Goal: Transaction & Acquisition: Purchase product/service

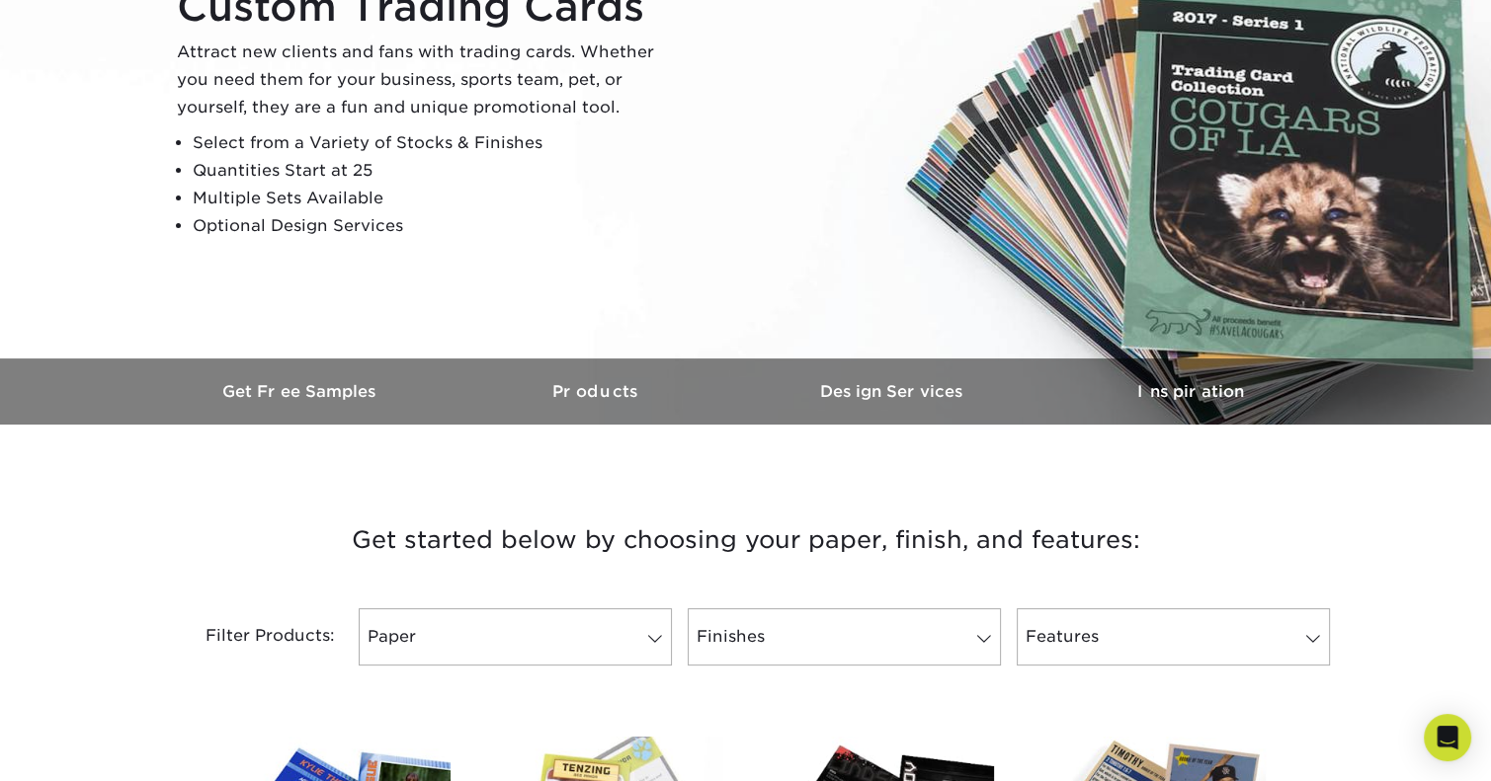
scroll to position [494, 0]
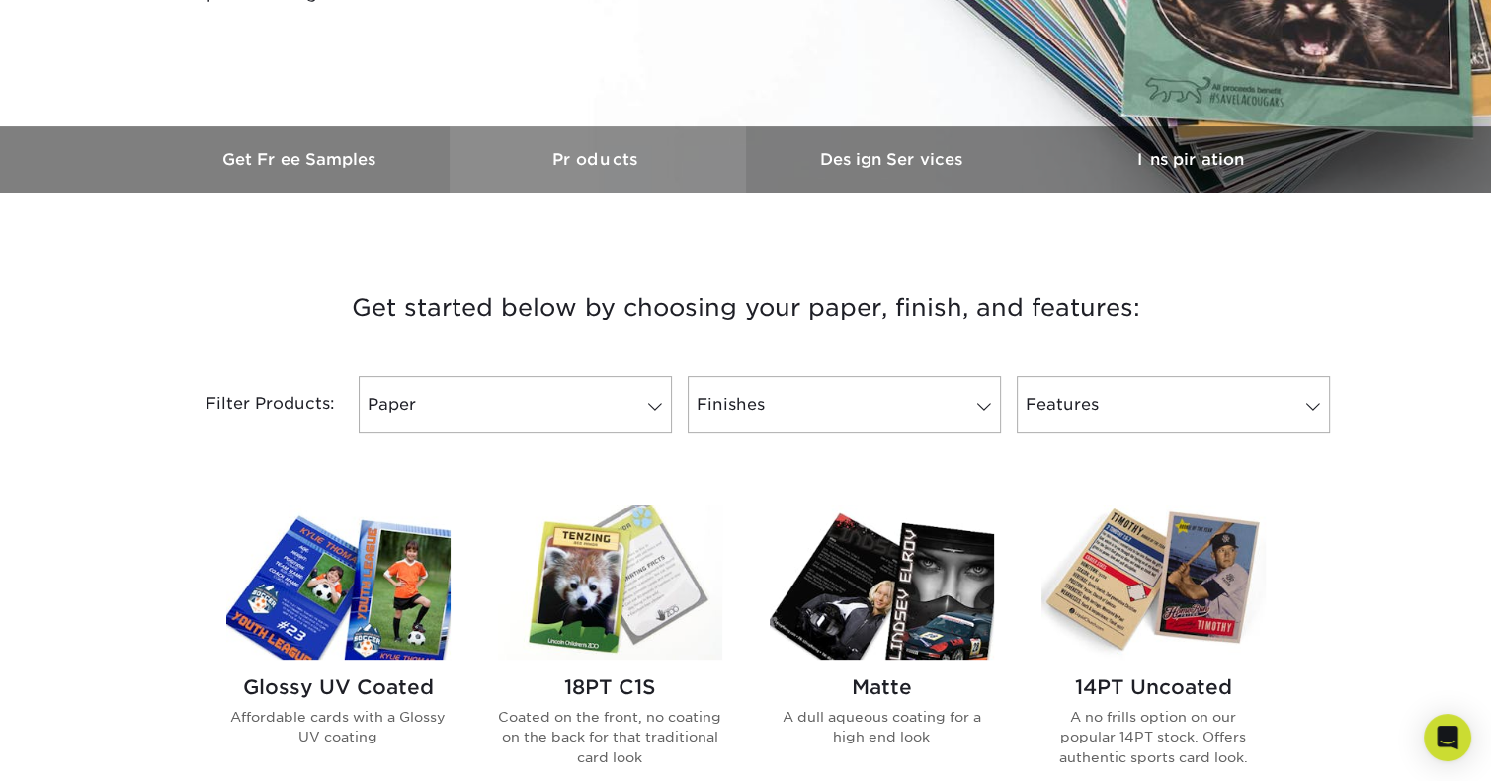
click at [596, 149] on link "Products" at bounding box center [598, 159] width 296 height 66
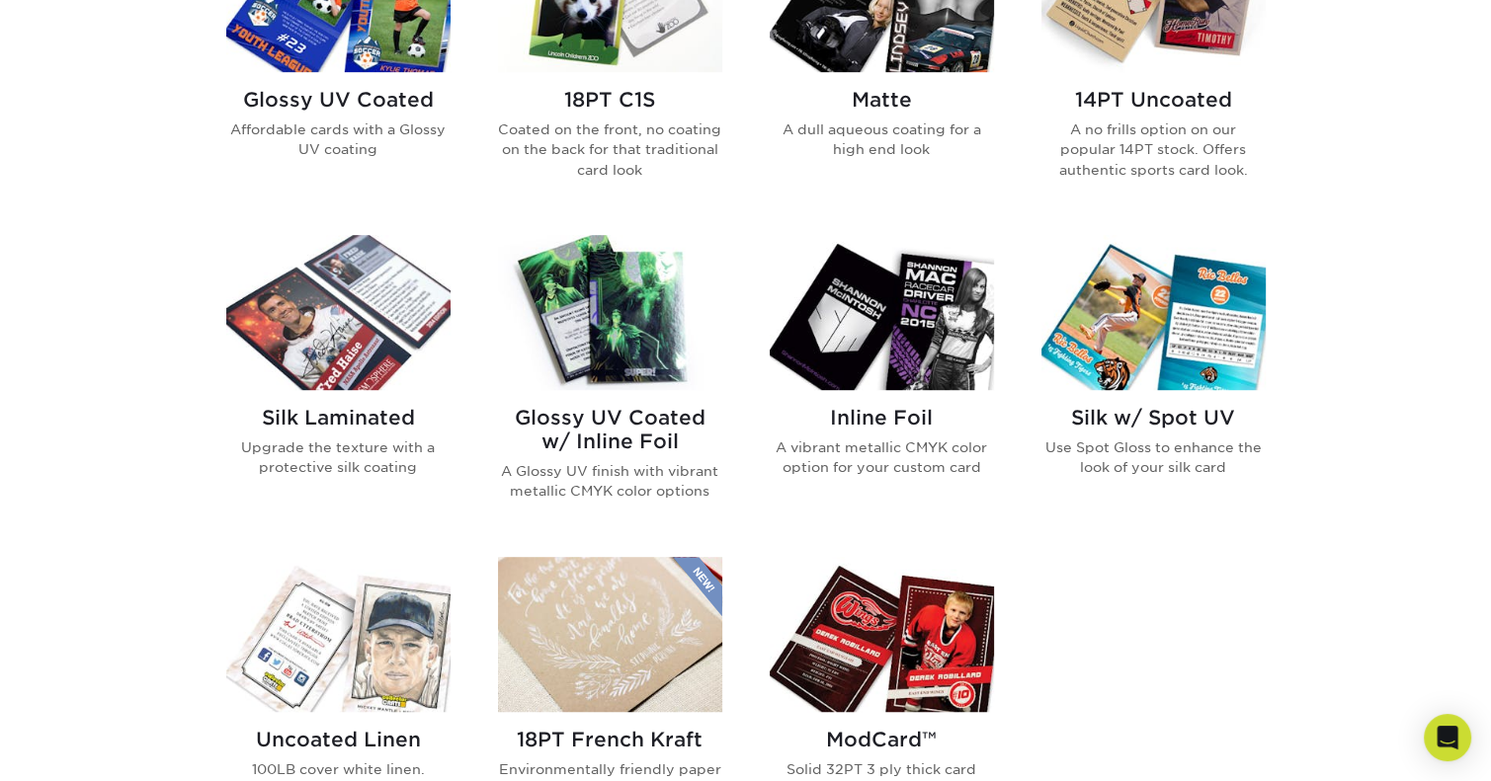
scroll to position [785, 0]
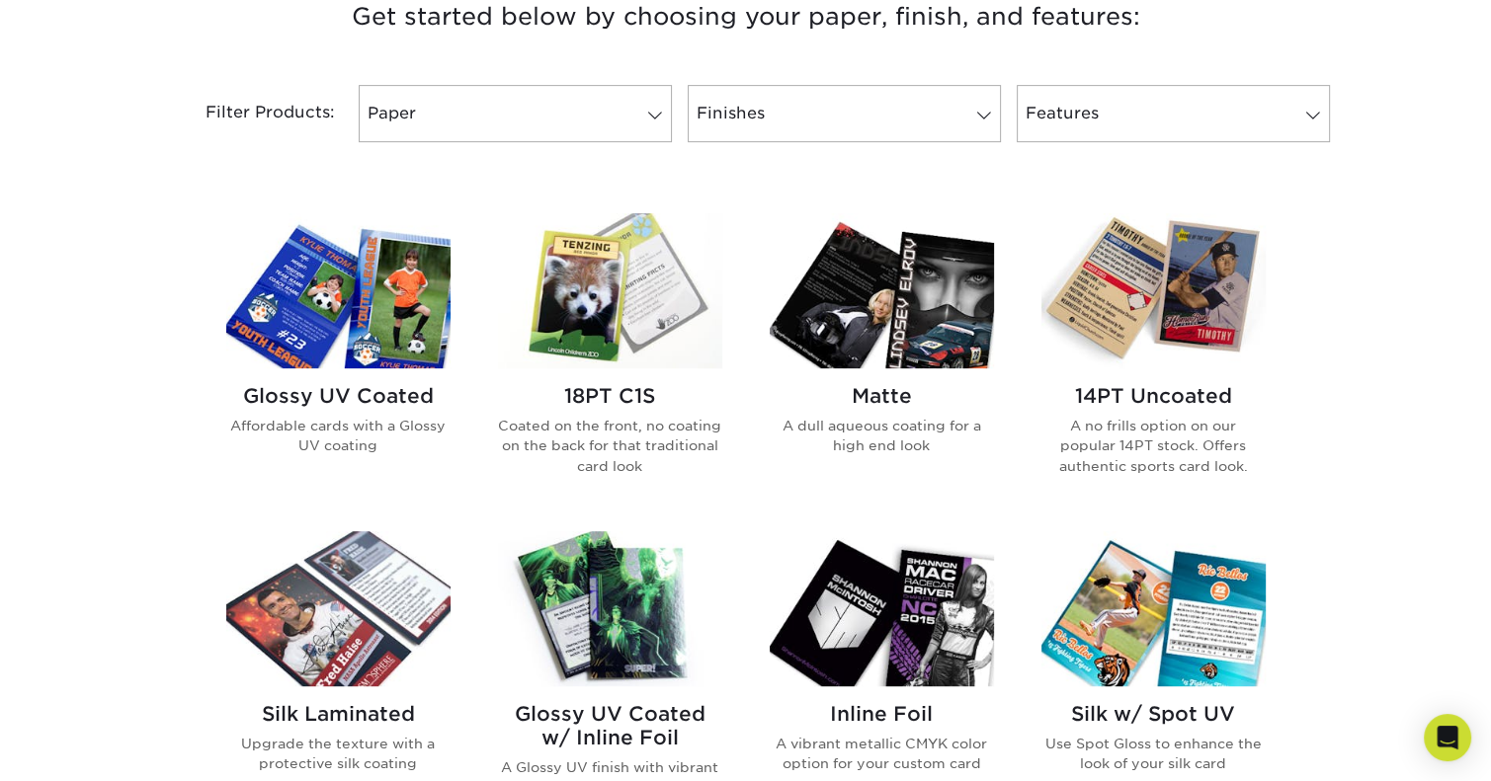
click at [352, 291] on img at bounding box center [338, 290] width 224 height 155
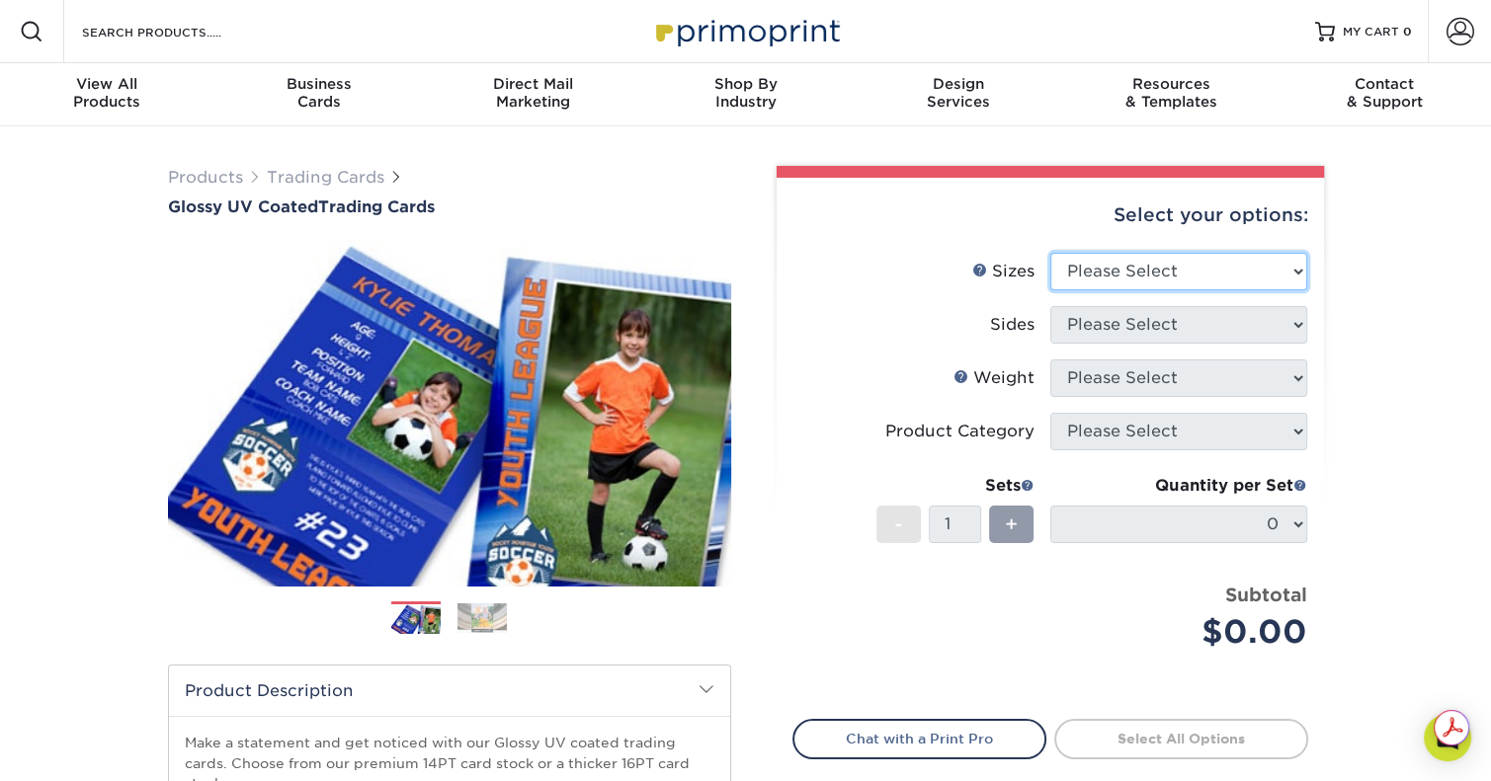
click at [1195, 261] on select "Please Select 2.5" x 3.5"" at bounding box center [1178, 272] width 257 height 38
select select "2.50x3.50"
click at [1050, 253] on select "Please Select 2.5" x 3.5"" at bounding box center [1178, 272] width 257 height 38
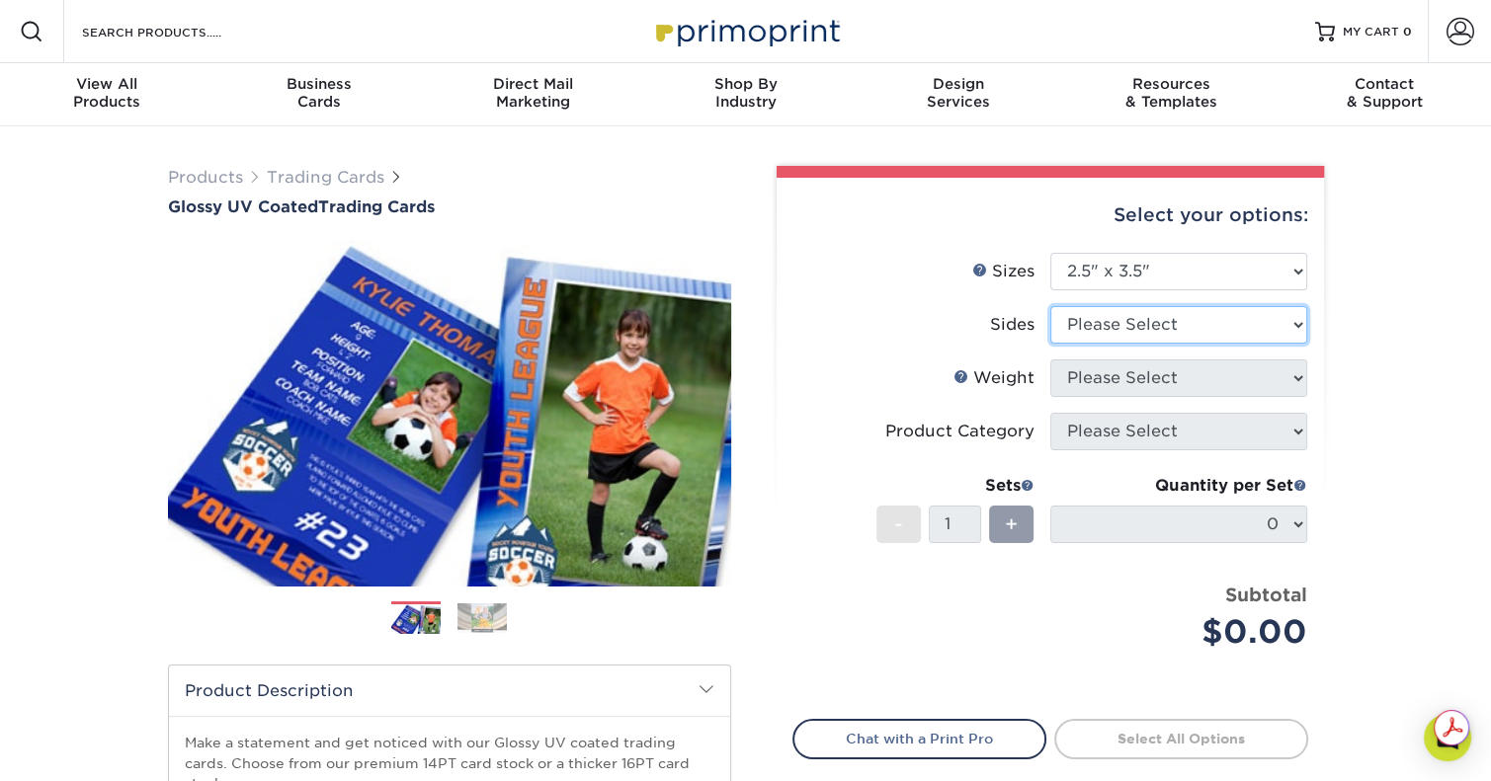
click at [1197, 319] on select "Please Select Print Both Sides Print Front Only" at bounding box center [1178, 325] width 257 height 38
select select "13abbda7-1d64-4f25-8bb2-c179b224825d"
click at [1050, 306] on select "Please Select Print Both Sides Print Front Only" at bounding box center [1178, 325] width 257 height 38
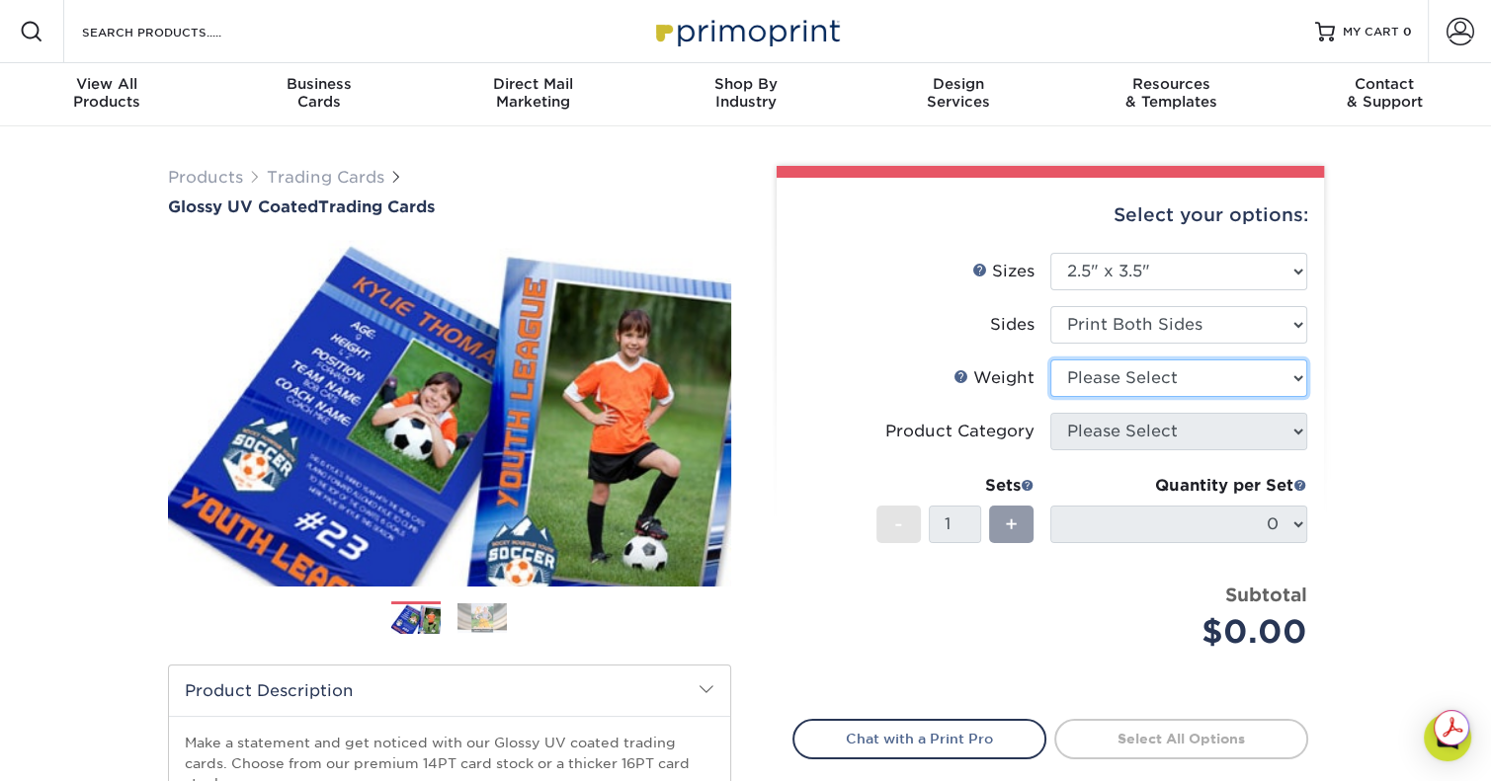
click at [1211, 373] on select "Please Select 16PT 14PT 18PT C1S" at bounding box center [1178, 379] width 257 height 38
select select "16PT"
click at [1050, 360] on select "Please Select 16PT 14PT 18PT C1S" at bounding box center [1178, 379] width 257 height 38
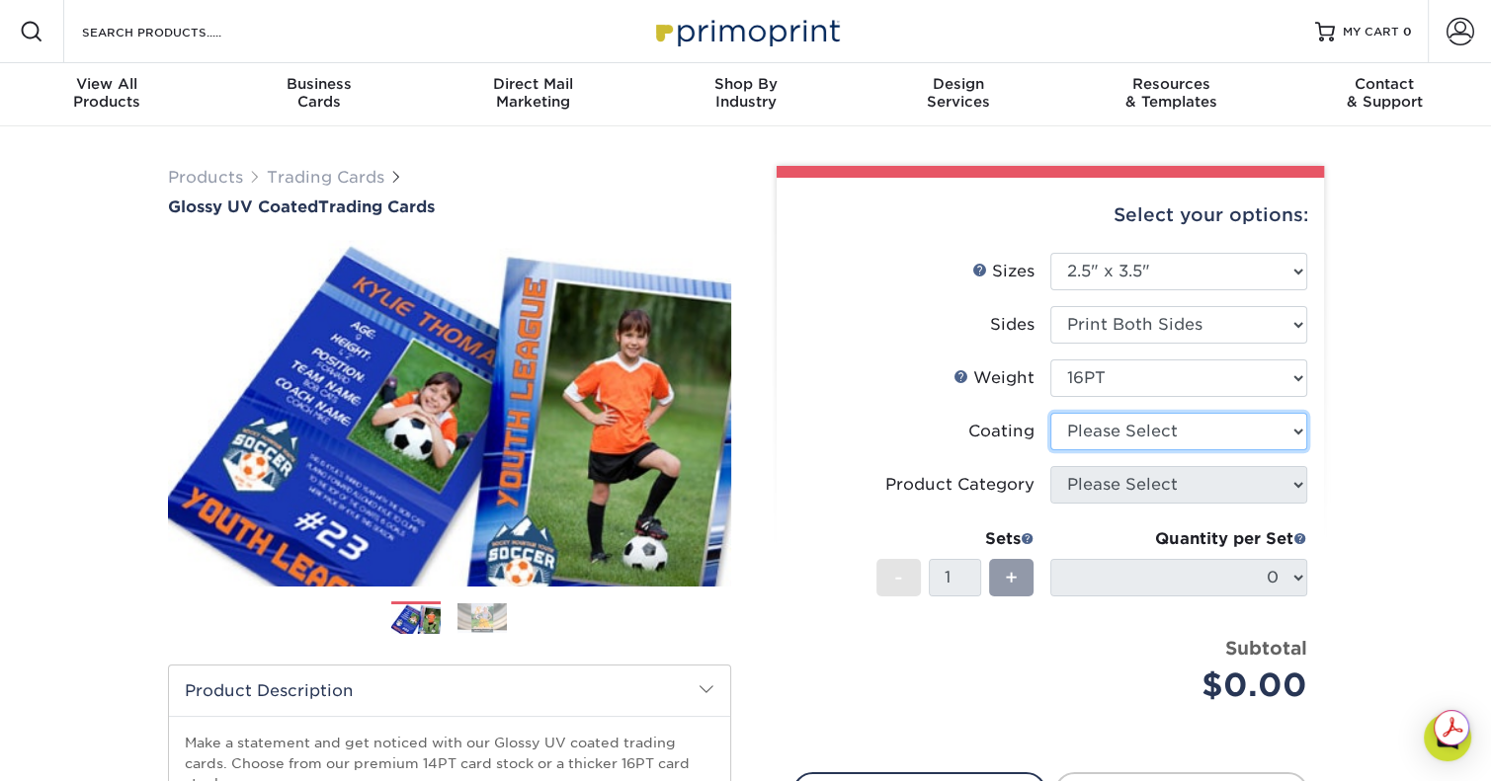
click at [1164, 426] on select at bounding box center [1178, 432] width 257 height 38
select select "ae367451-b2b8-45df-a344-0f05b6a12993"
click at [1050, 413] on select at bounding box center [1178, 432] width 257 height 38
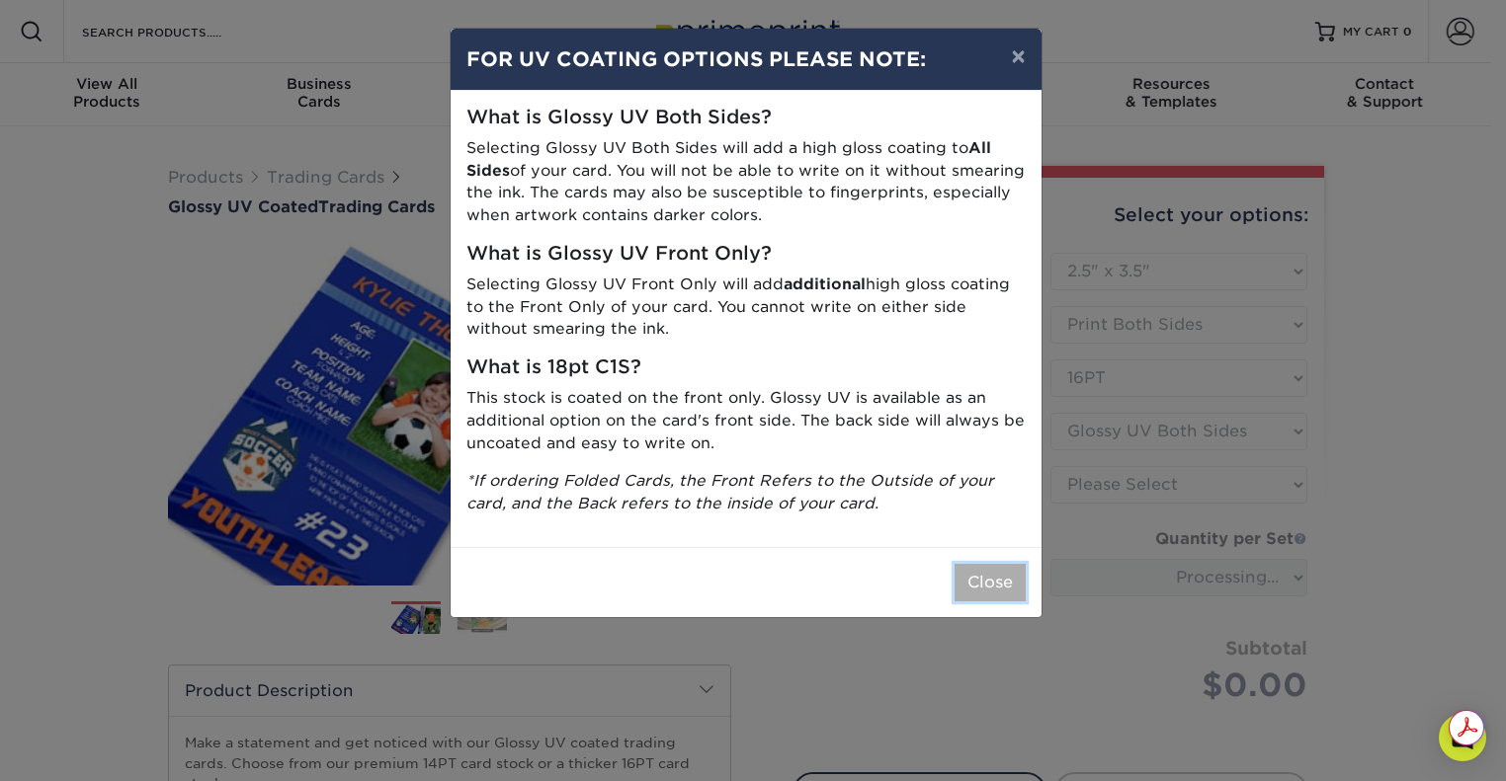
click at [978, 580] on button "Close" at bounding box center [989, 583] width 71 height 38
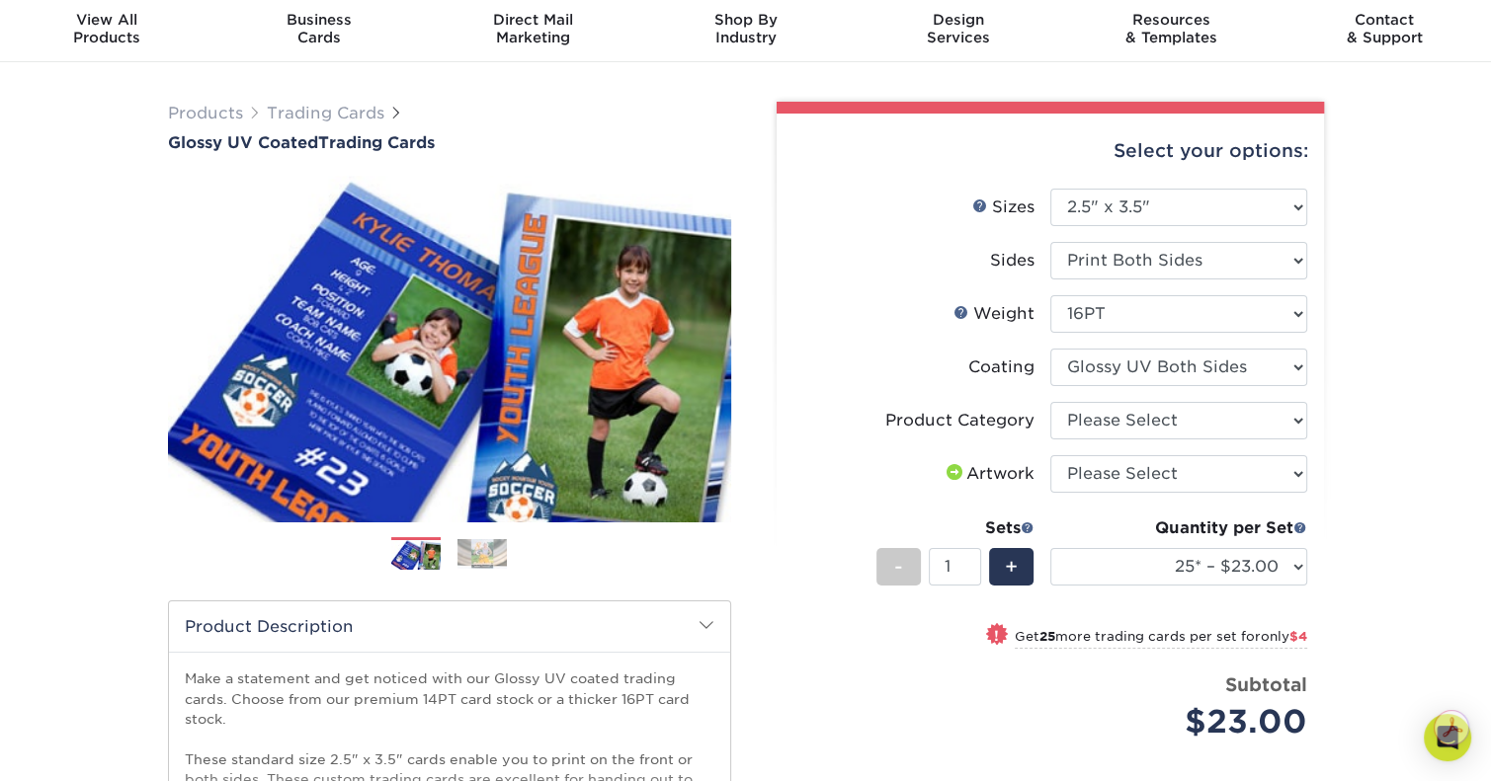
scroll to position [99, 0]
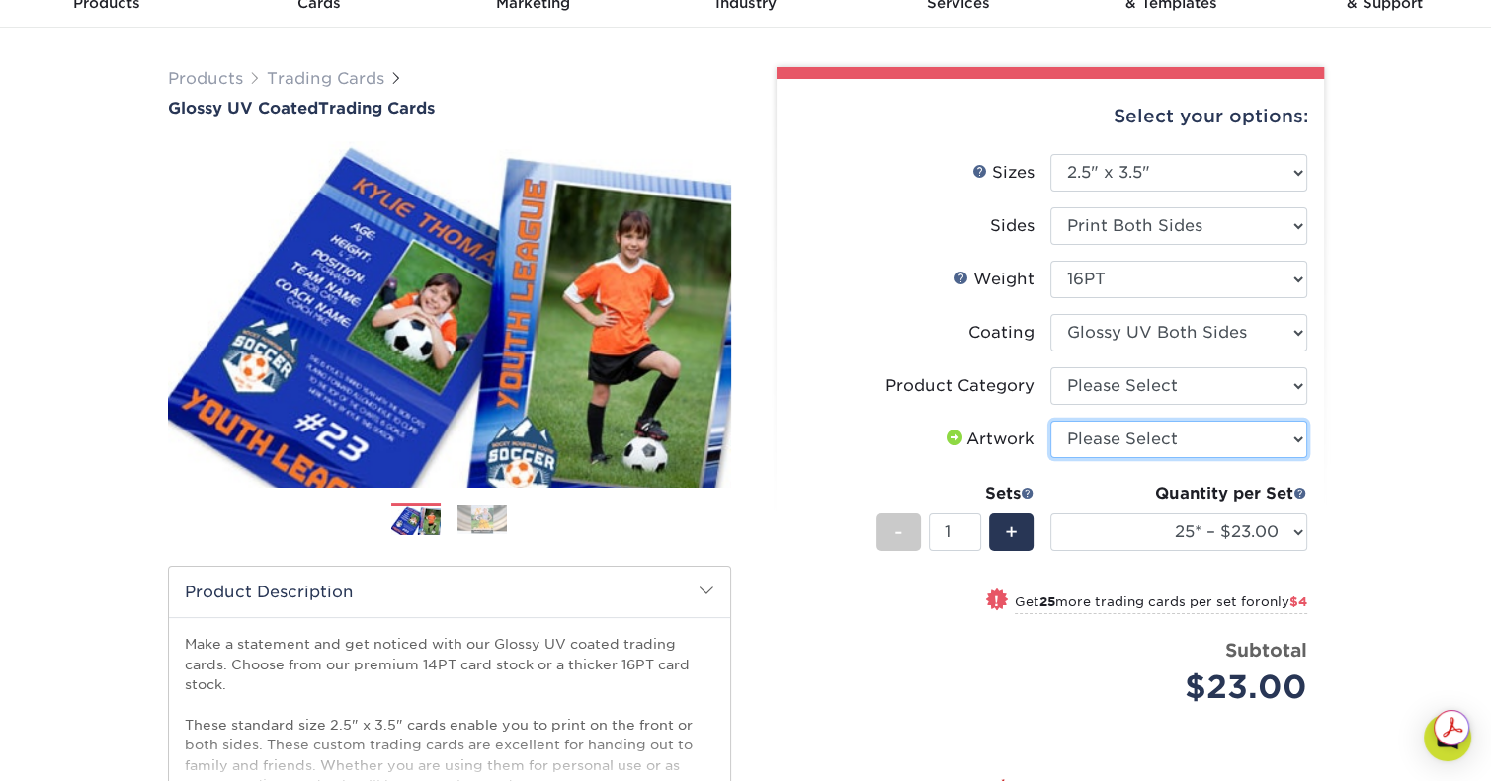
click at [1216, 434] on select "Please Select I will upload files I need a design - $100" at bounding box center [1178, 440] width 257 height 38
click at [855, 450] on label "Artwork" at bounding box center [921, 440] width 257 height 38
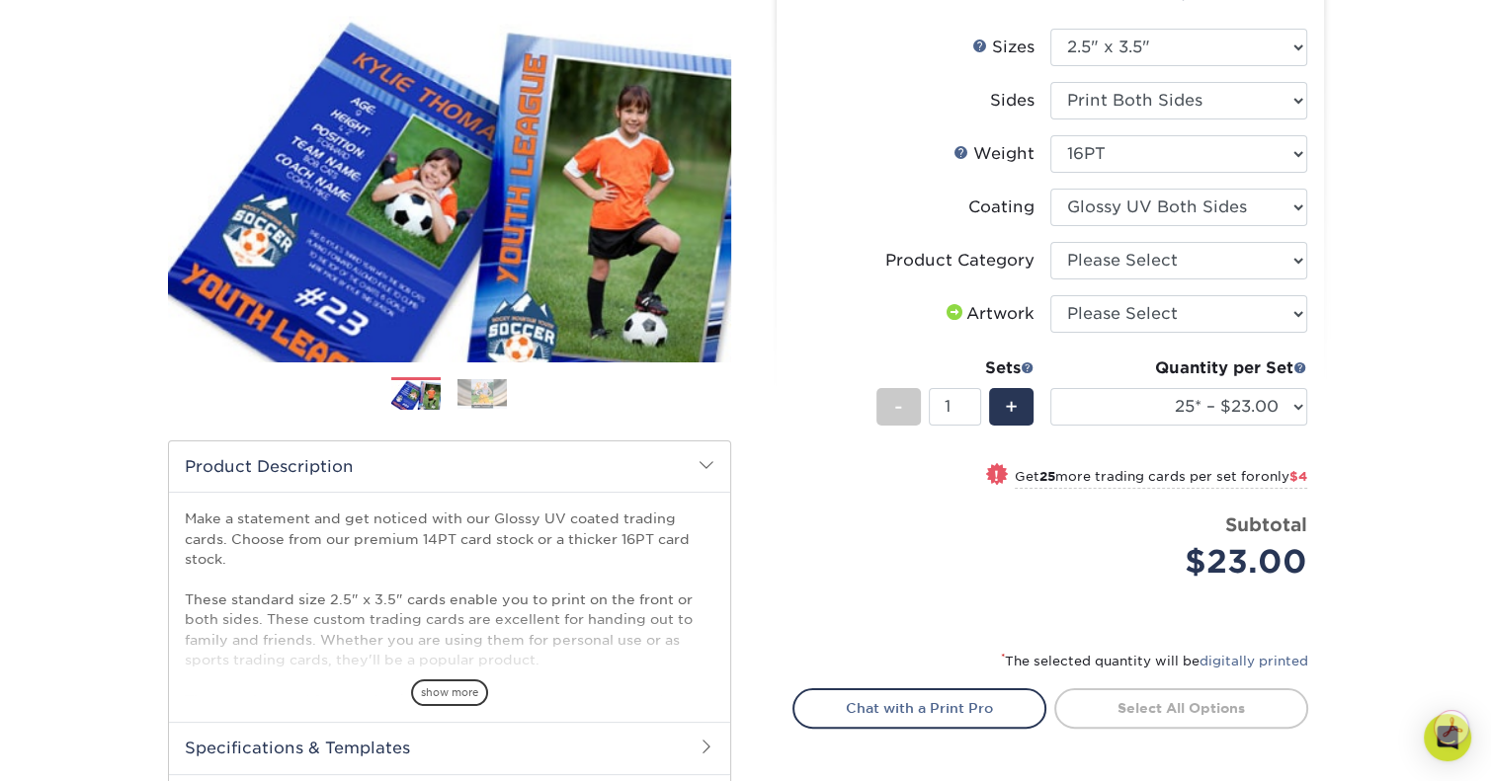
scroll to position [198, 0]
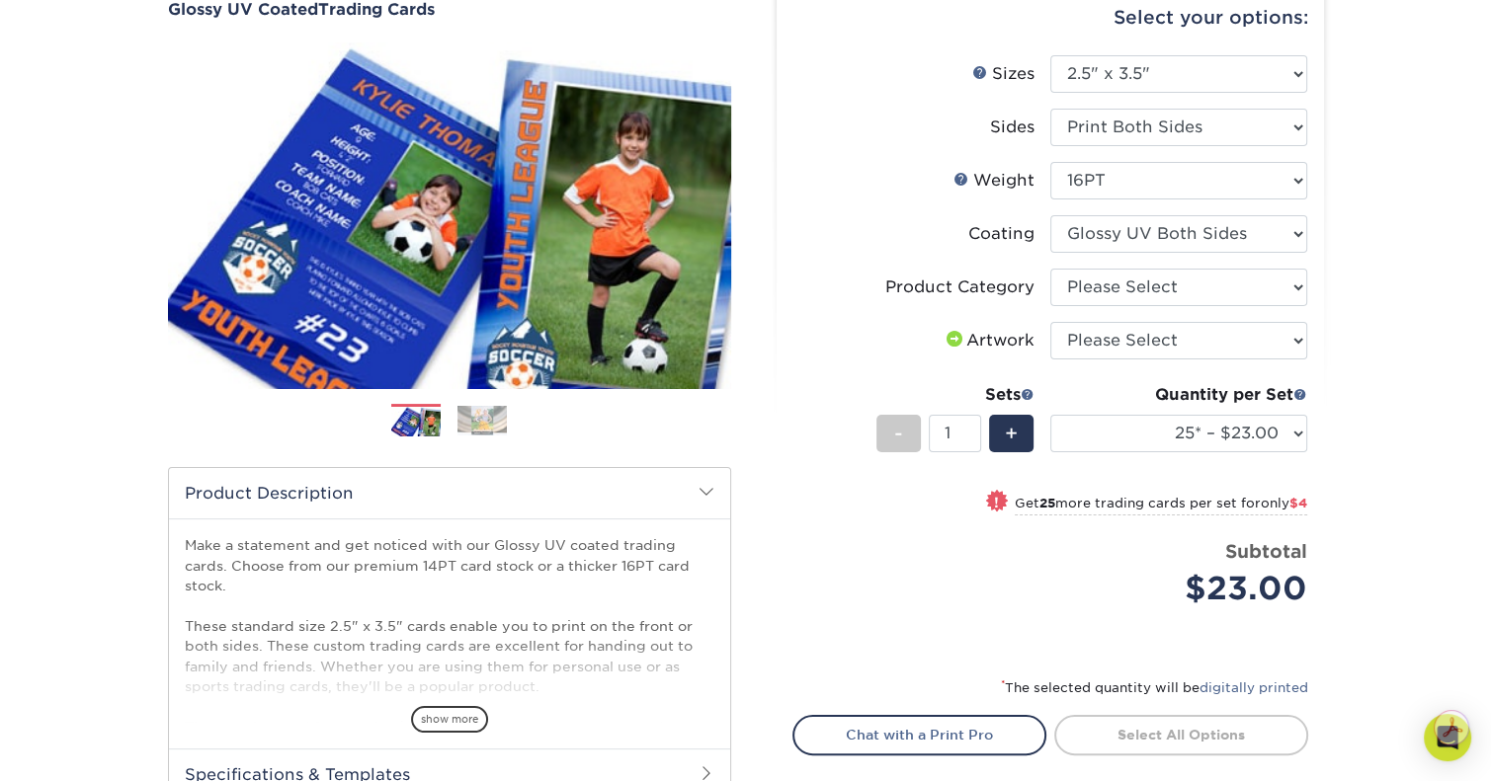
click at [943, 335] on span at bounding box center [955, 339] width 24 height 16
click at [1150, 335] on select "Please Select I will upload files I need a design - $100" at bounding box center [1178, 341] width 257 height 38
select select "upload"
click at [1050, 322] on select "Please Select I will upload files I need a design - $100" at bounding box center [1178, 341] width 257 height 38
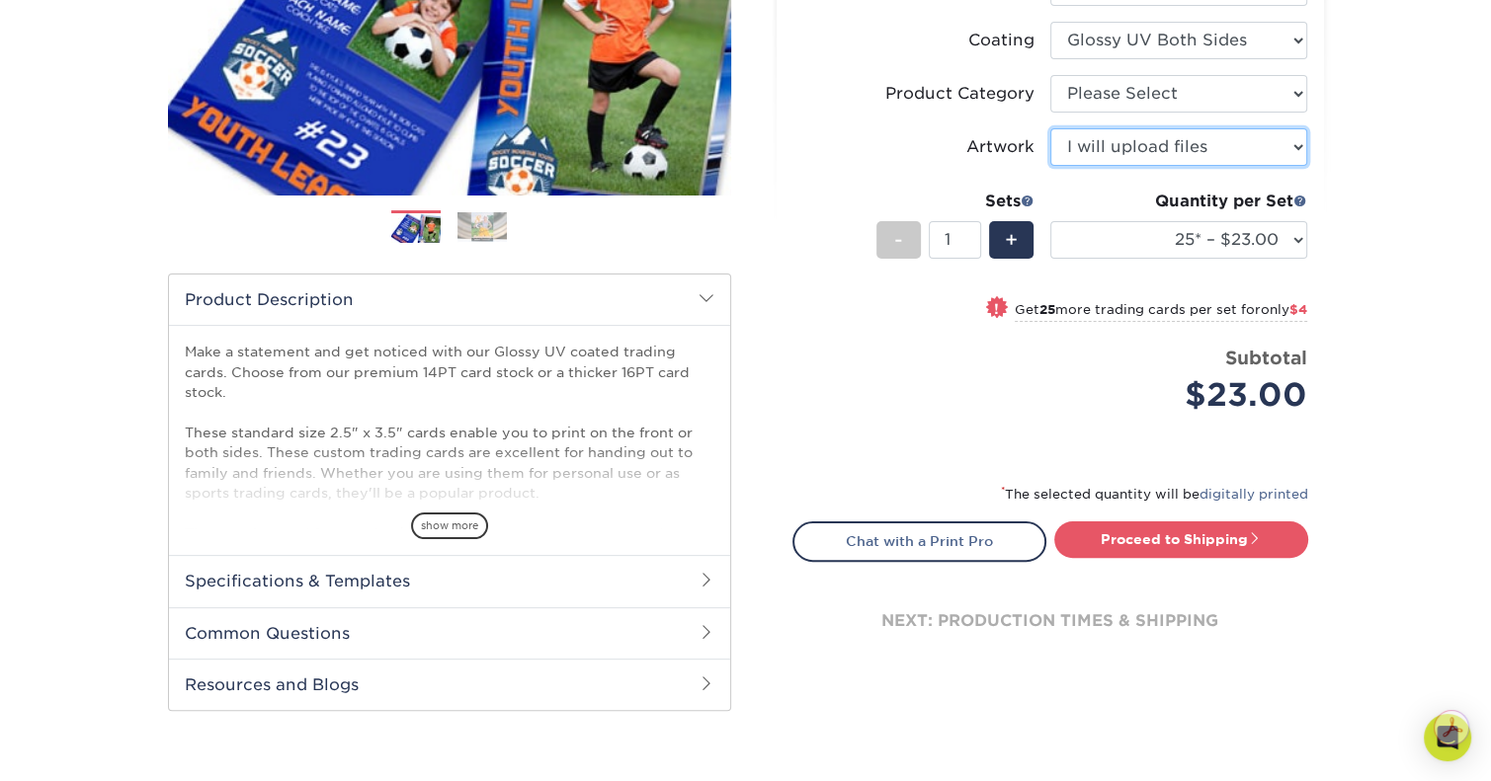
scroll to position [395, 0]
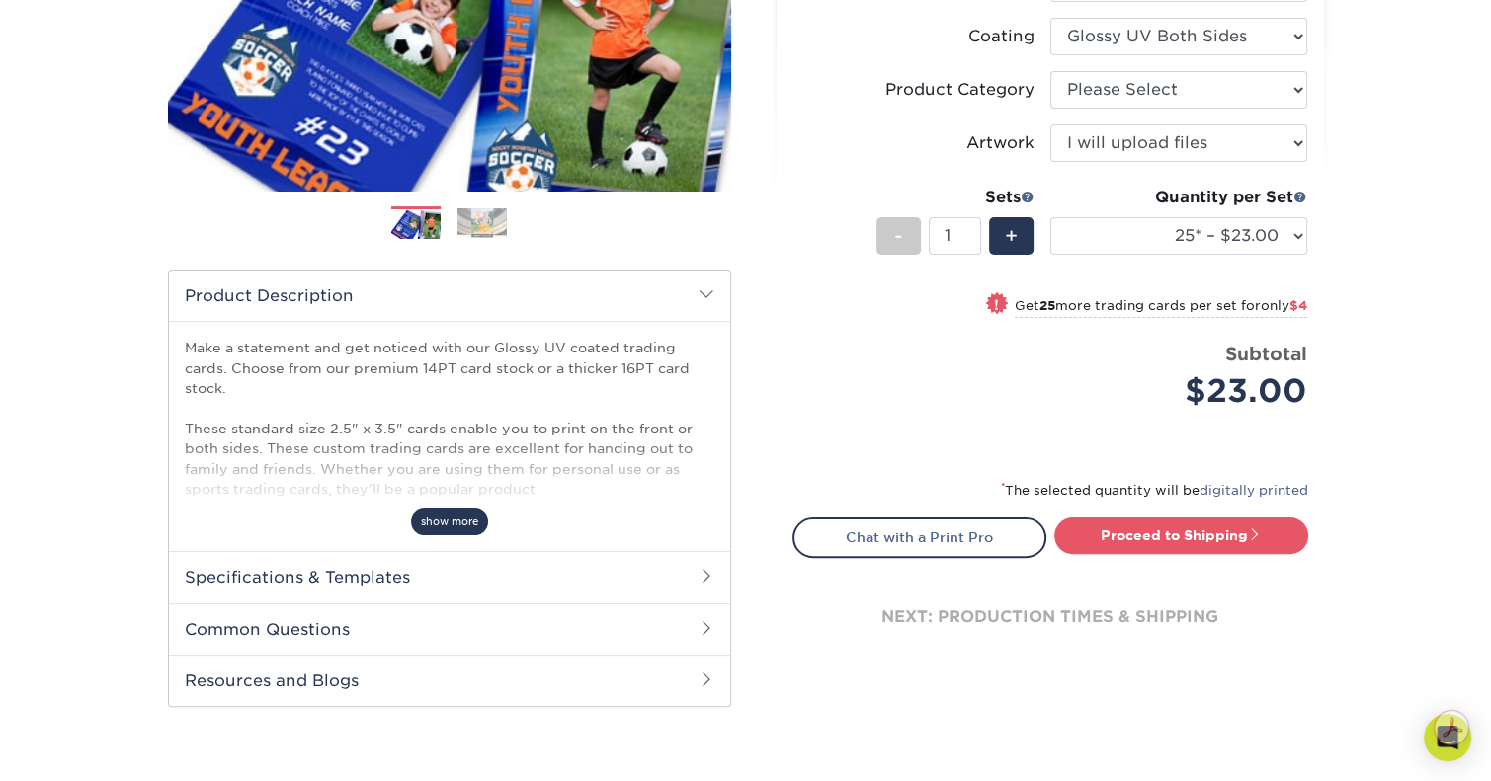
click at [446, 513] on span "show more" at bounding box center [449, 522] width 77 height 27
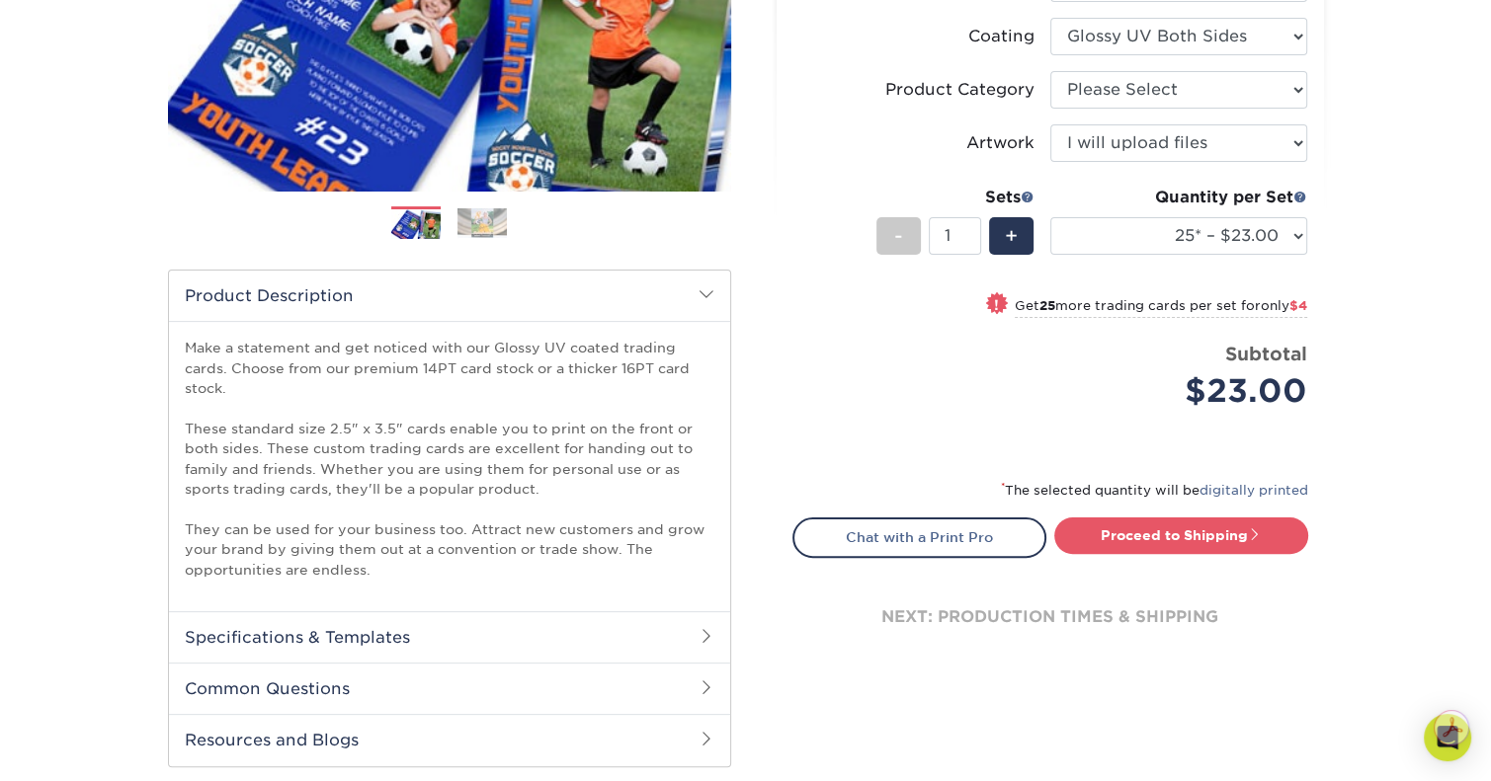
click at [387, 622] on h2 "Specifications & Templates" at bounding box center [449, 637] width 561 height 51
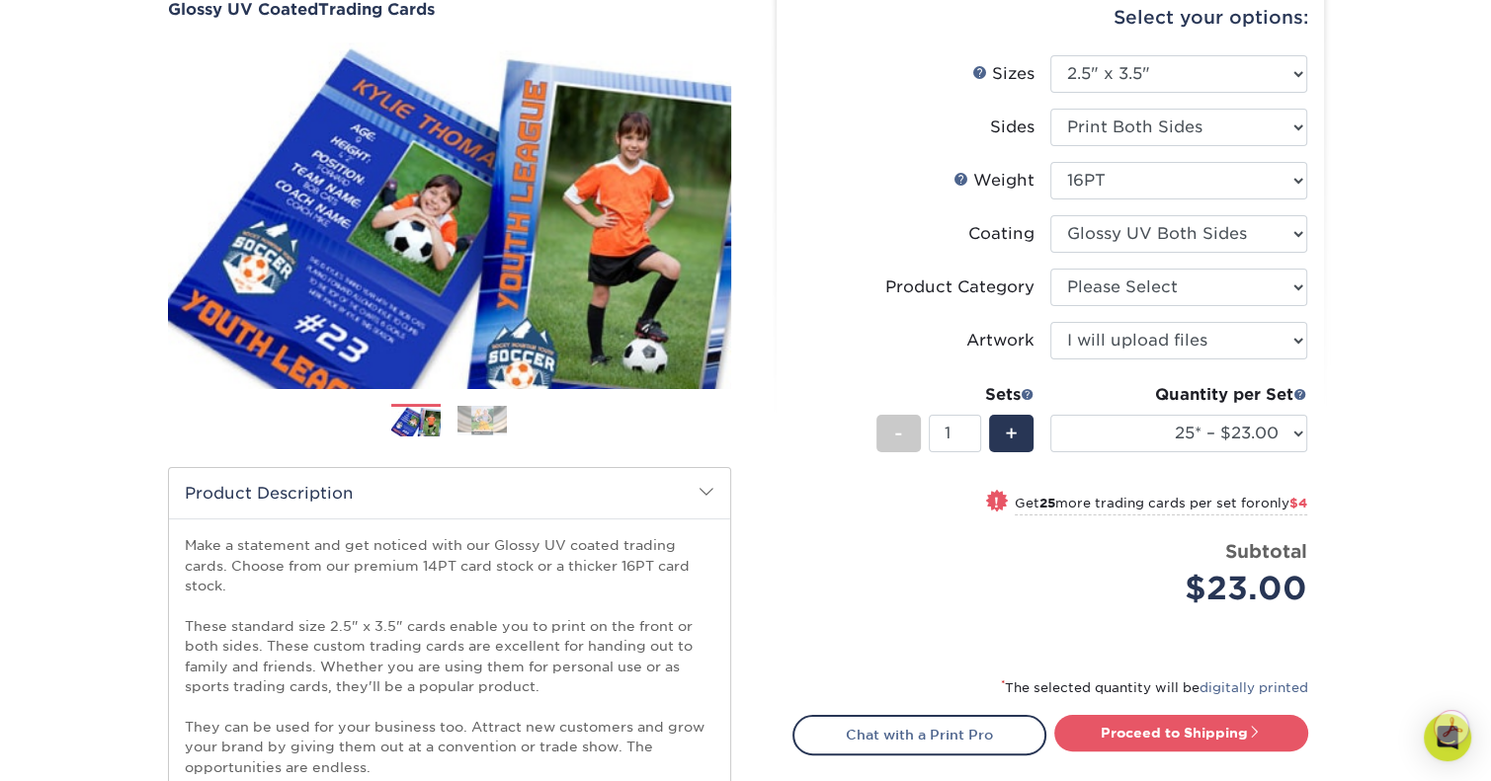
scroll to position [198, 0]
click at [1216, 428] on select "25* – $23.00 50* – $27.00 75* – $33.00 100* – $37.00 250* – $47.00 500 – $58.00…" at bounding box center [1178, 434] width 257 height 38
click at [1376, 420] on div "Products Trading Cards Glossy UV Coated Trading Cards Previous Next /" at bounding box center [745, 603] width 1491 height 1349
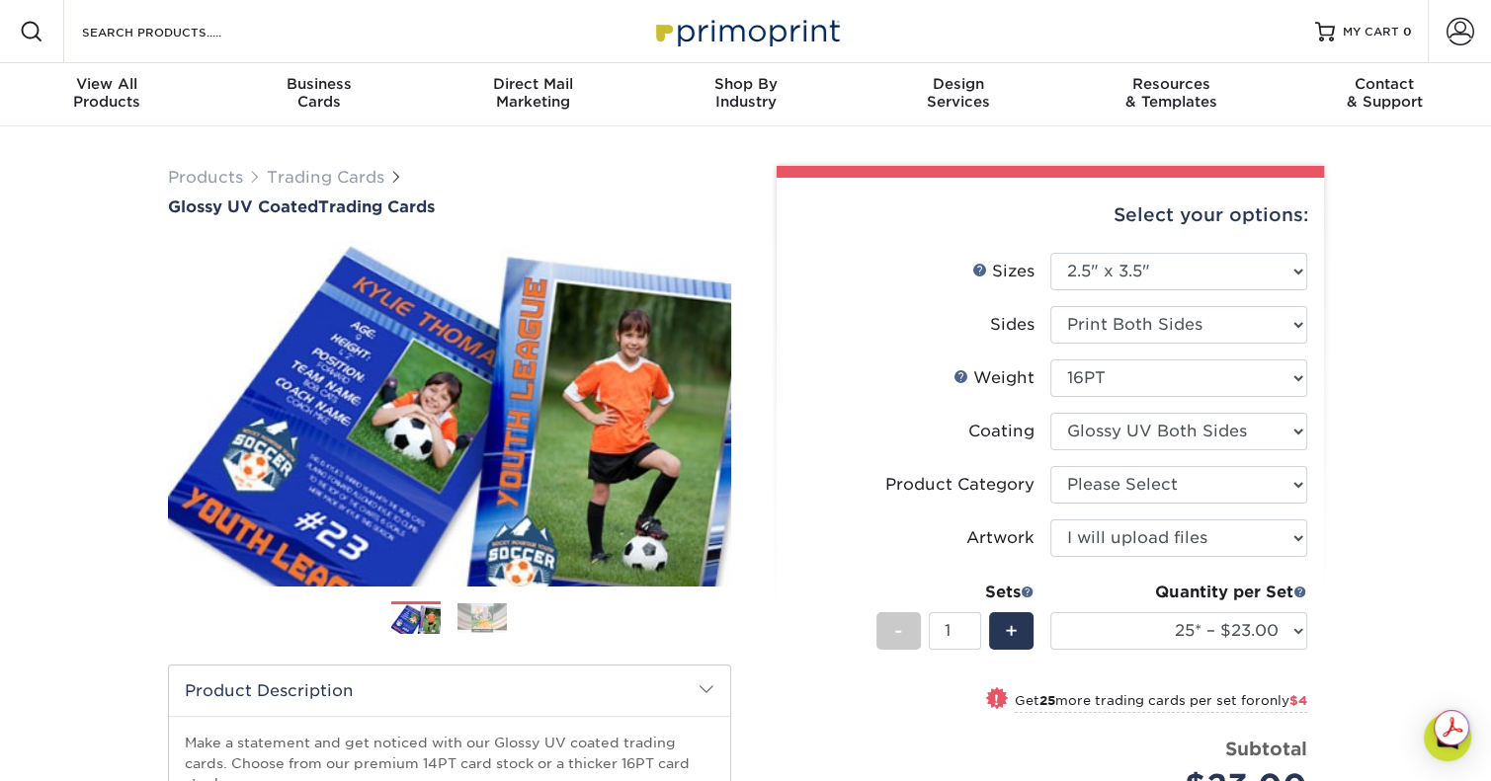
click at [466, 616] on img at bounding box center [481, 619] width 49 height 30
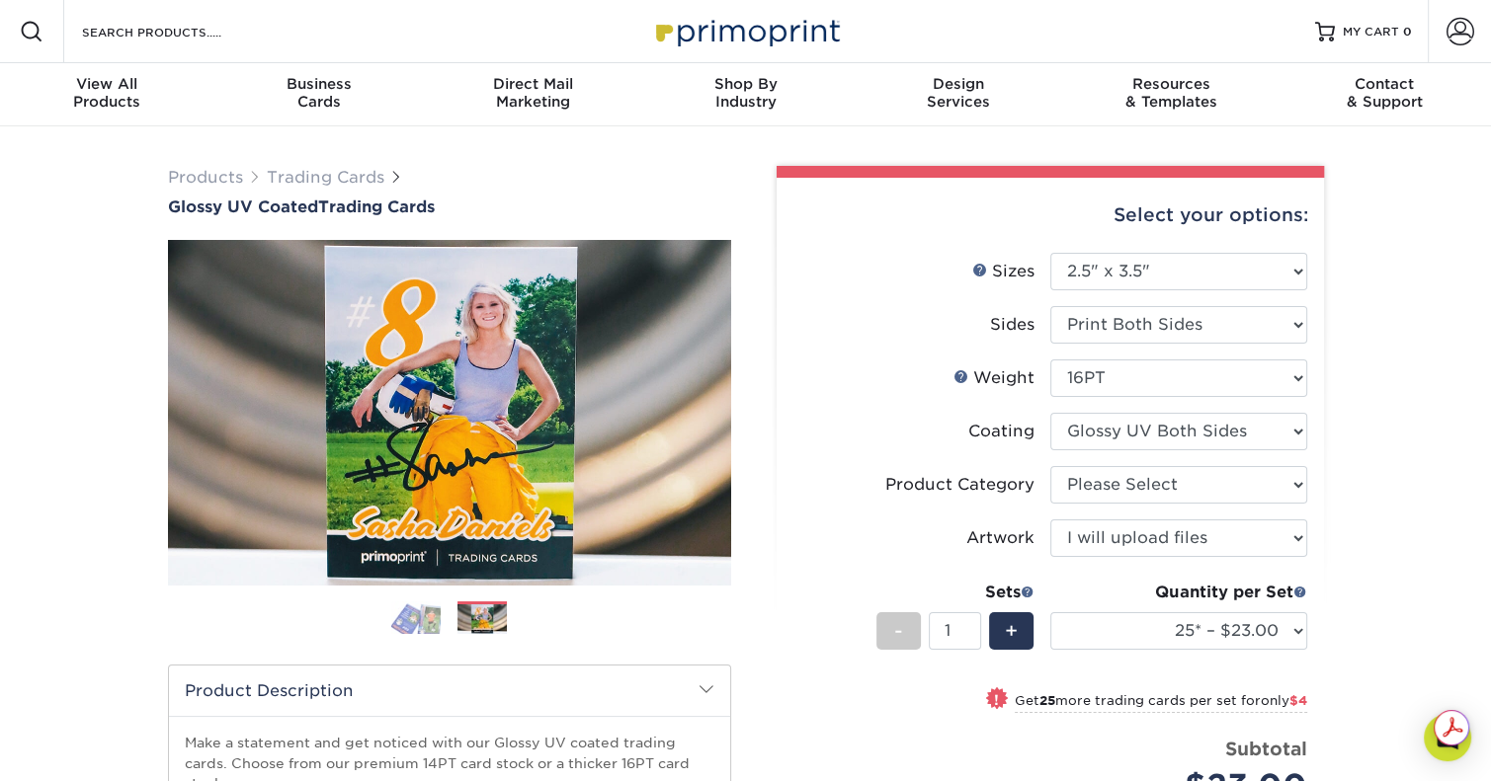
click at [411, 616] on img at bounding box center [415, 619] width 49 height 34
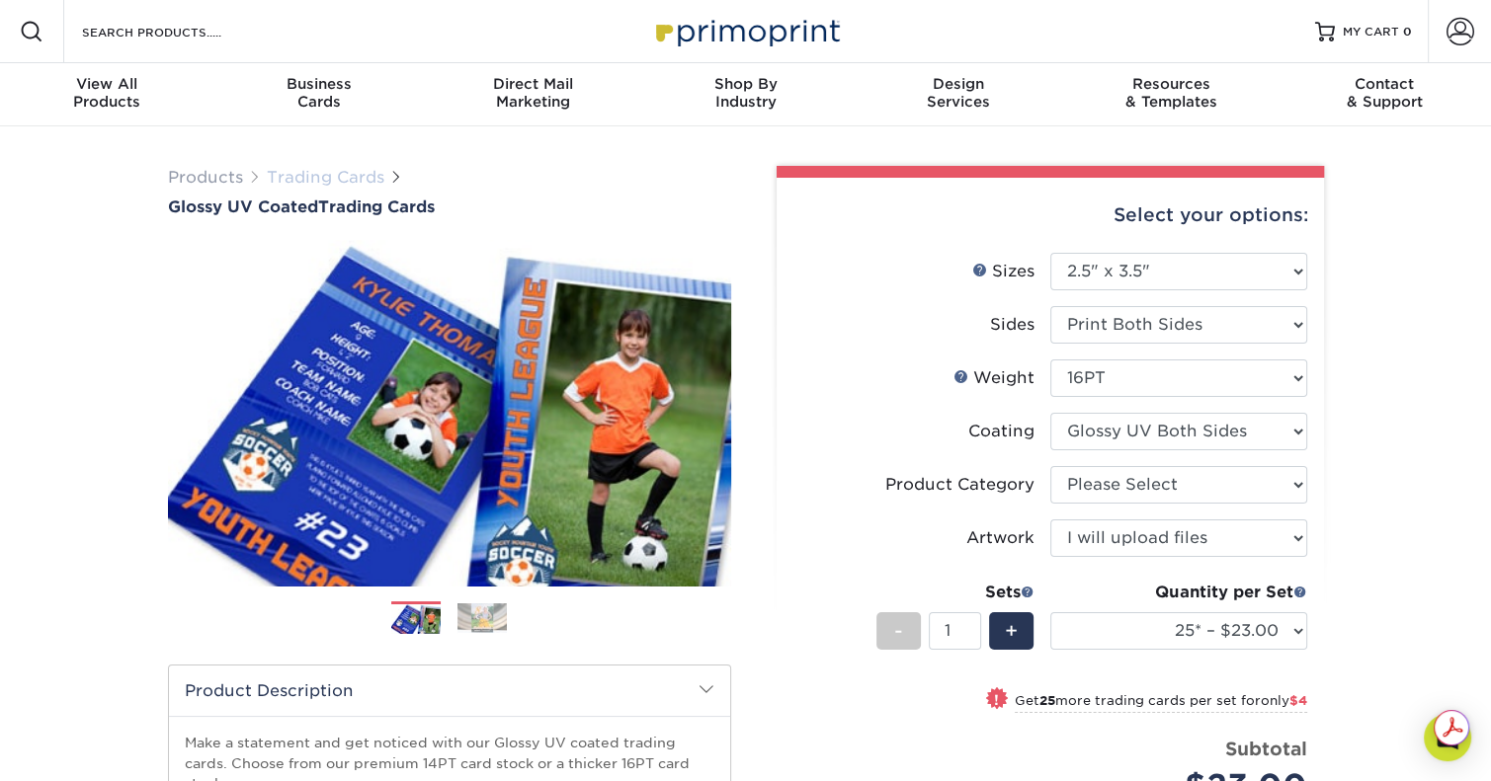
click at [304, 171] on link "Trading Cards" at bounding box center [326, 177] width 118 height 19
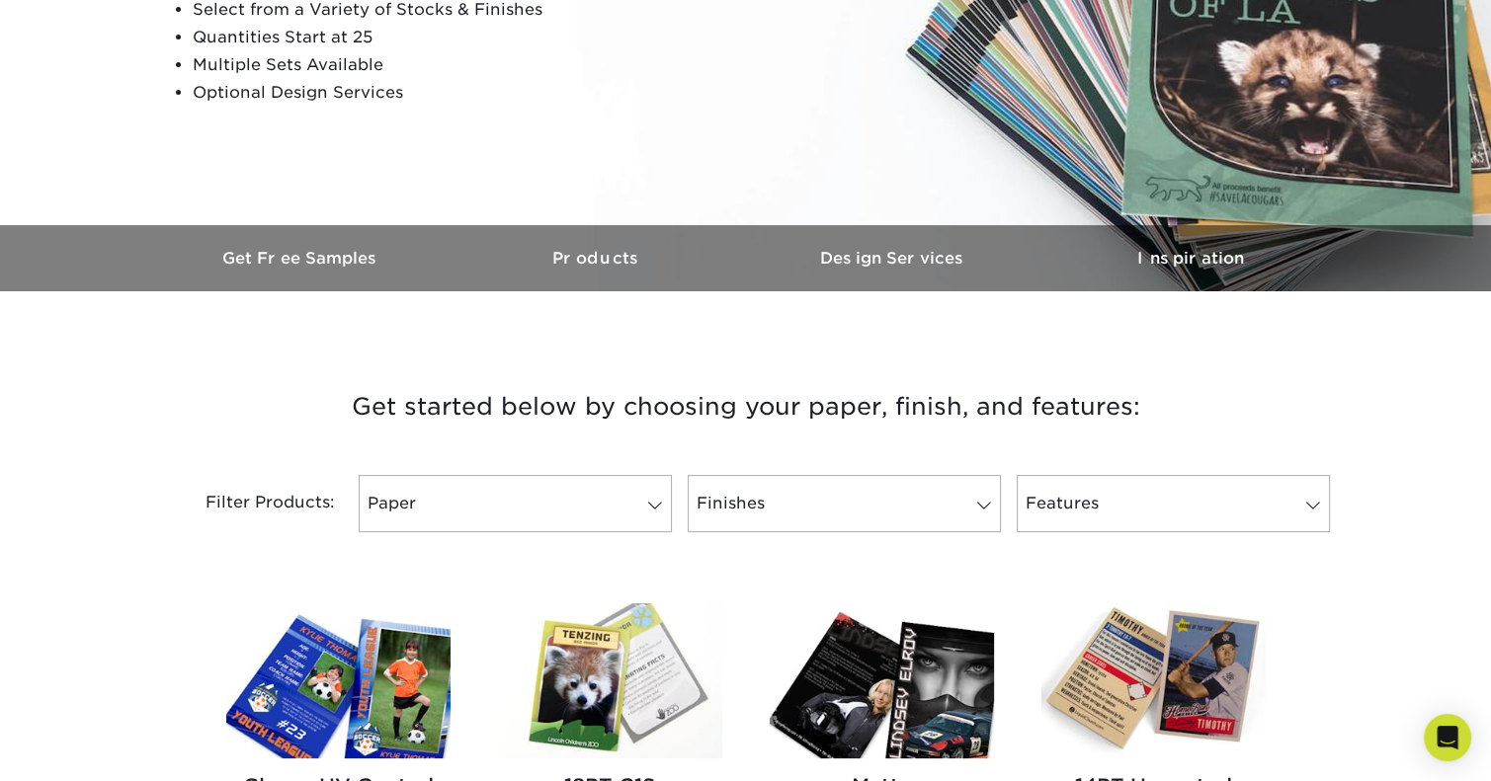
scroll to position [692, 0]
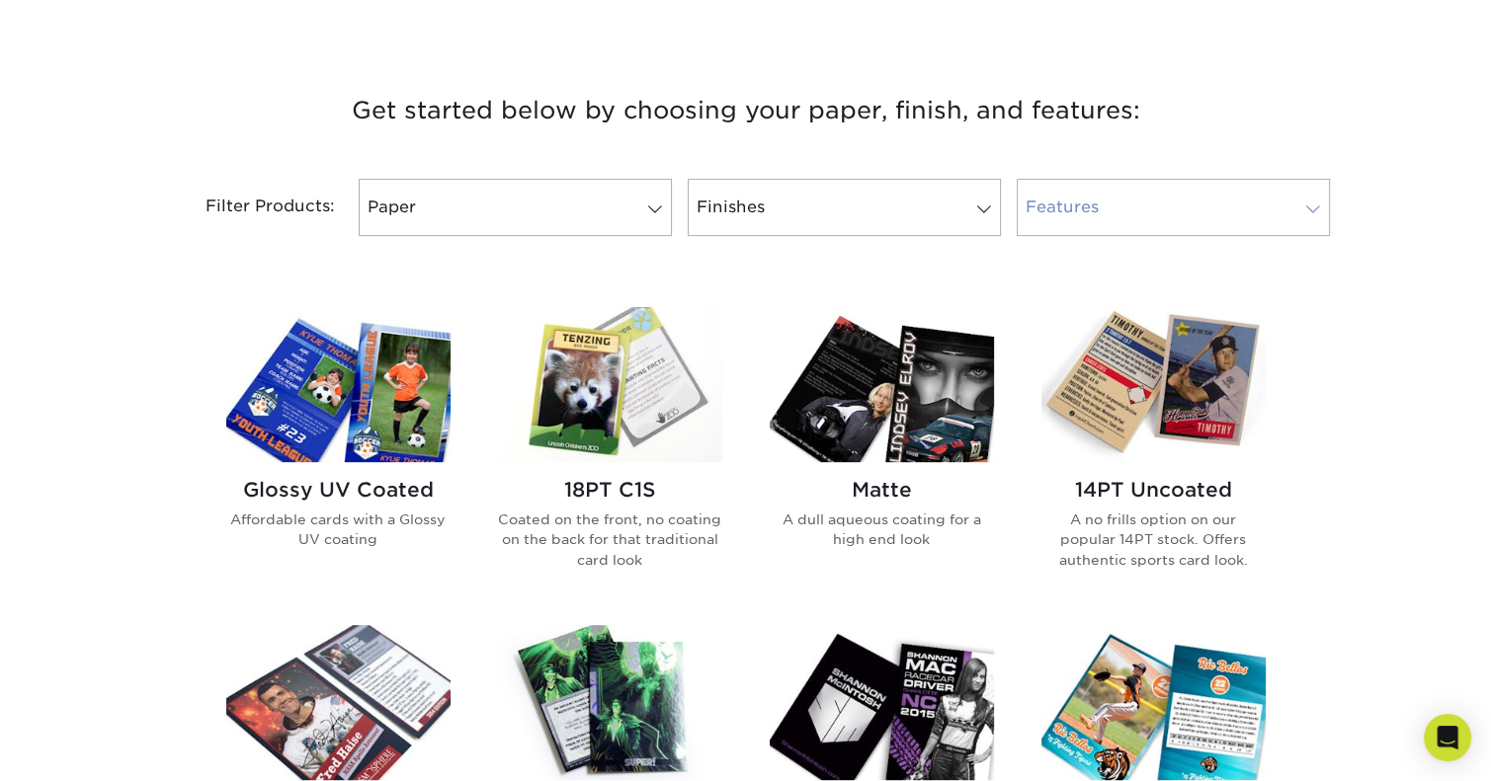
click at [1082, 205] on link "Features" at bounding box center [1173, 207] width 313 height 57
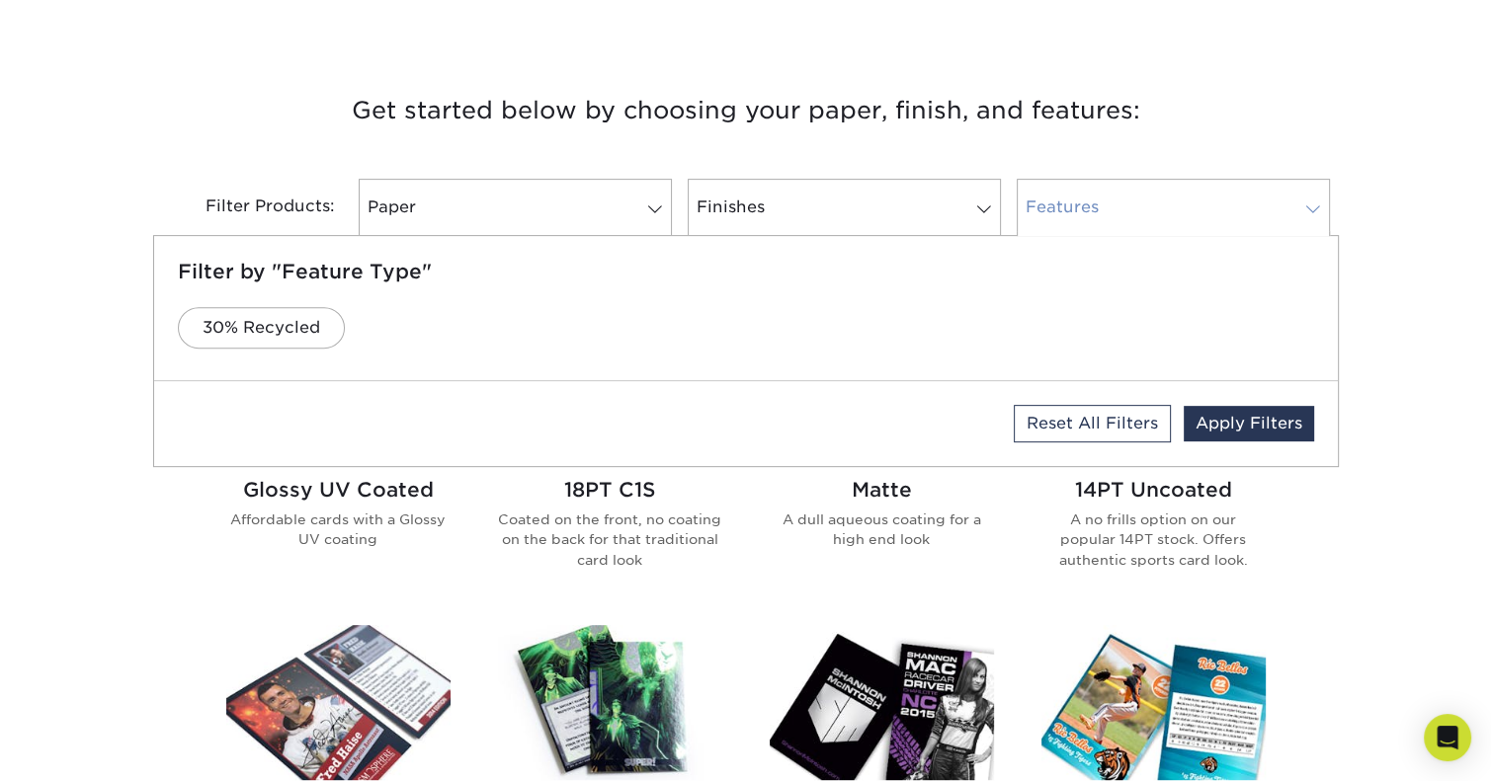
click at [1082, 205] on link "Features" at bounding box center [1173, 207] width 313 height 57
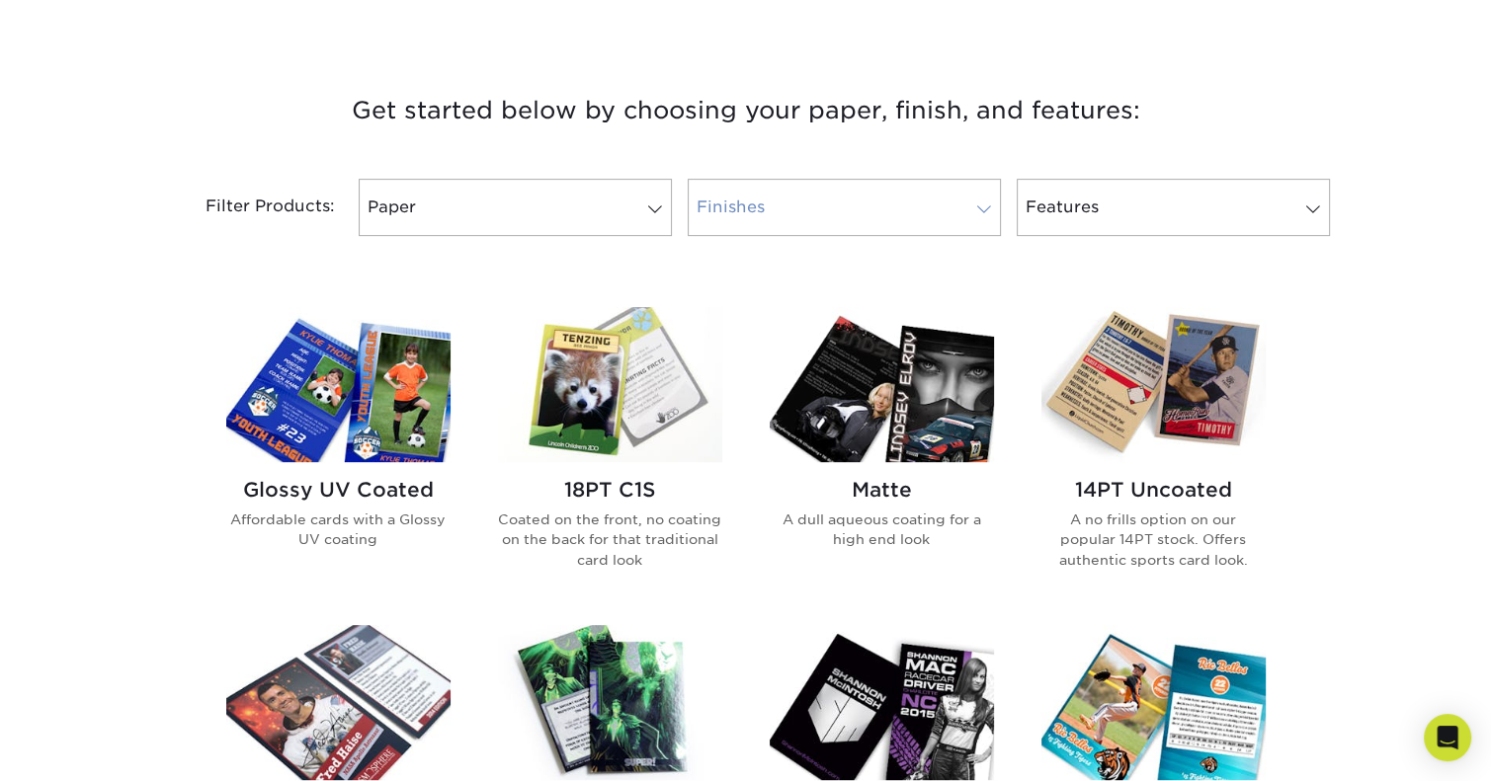
click at [931, 205] on link "Finishes" at bounding box center [844, 207] width 313 height 57
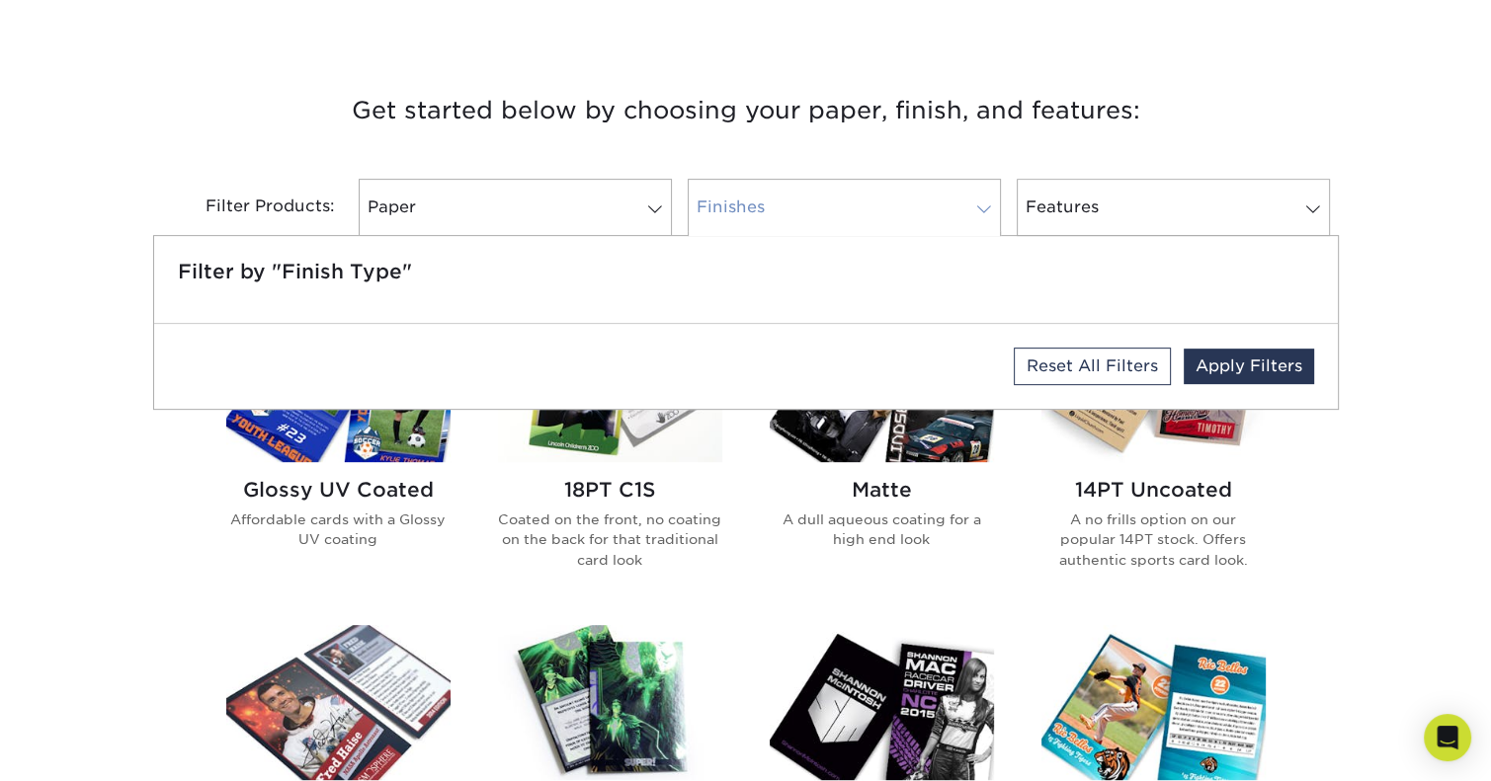
click at [931, 205] on link "Finishes" at bounding box center [844, 207] width 313 height 57
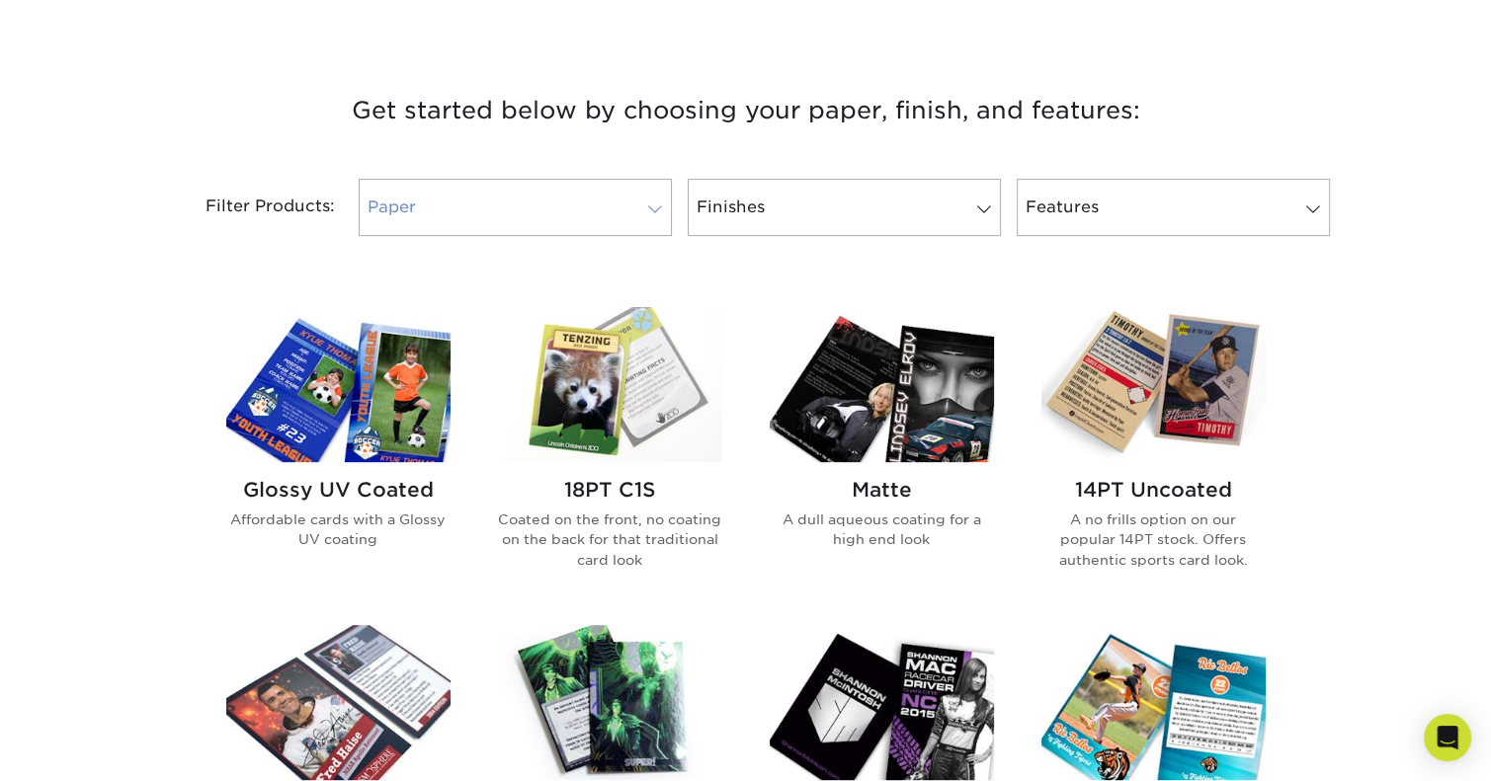
click at [569, 201] on link "Paper" at bounding box center [515, 207] width 313 height 57
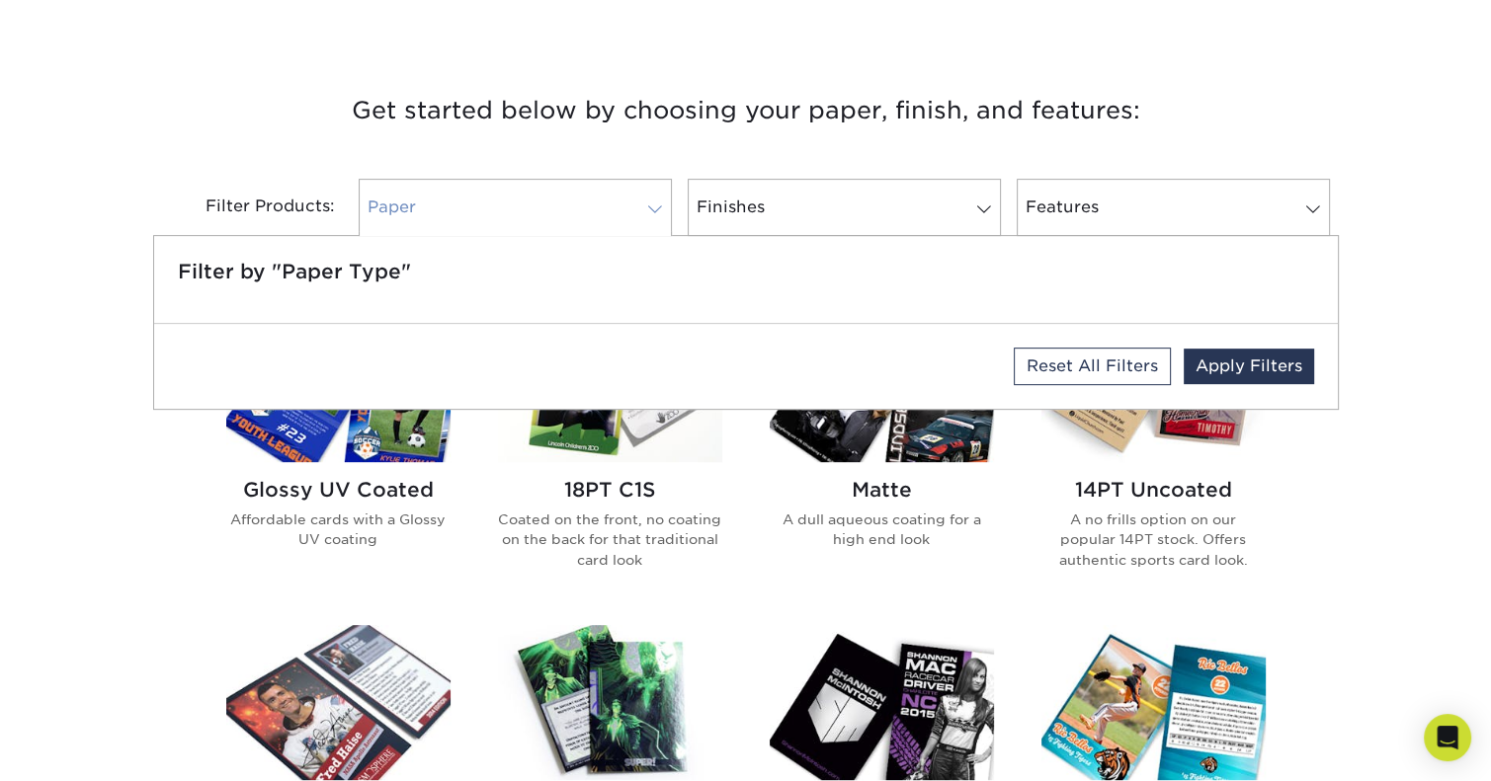
click at [569, 201] on link "Paper" at bounding box center [515, 207] width 313 height 57
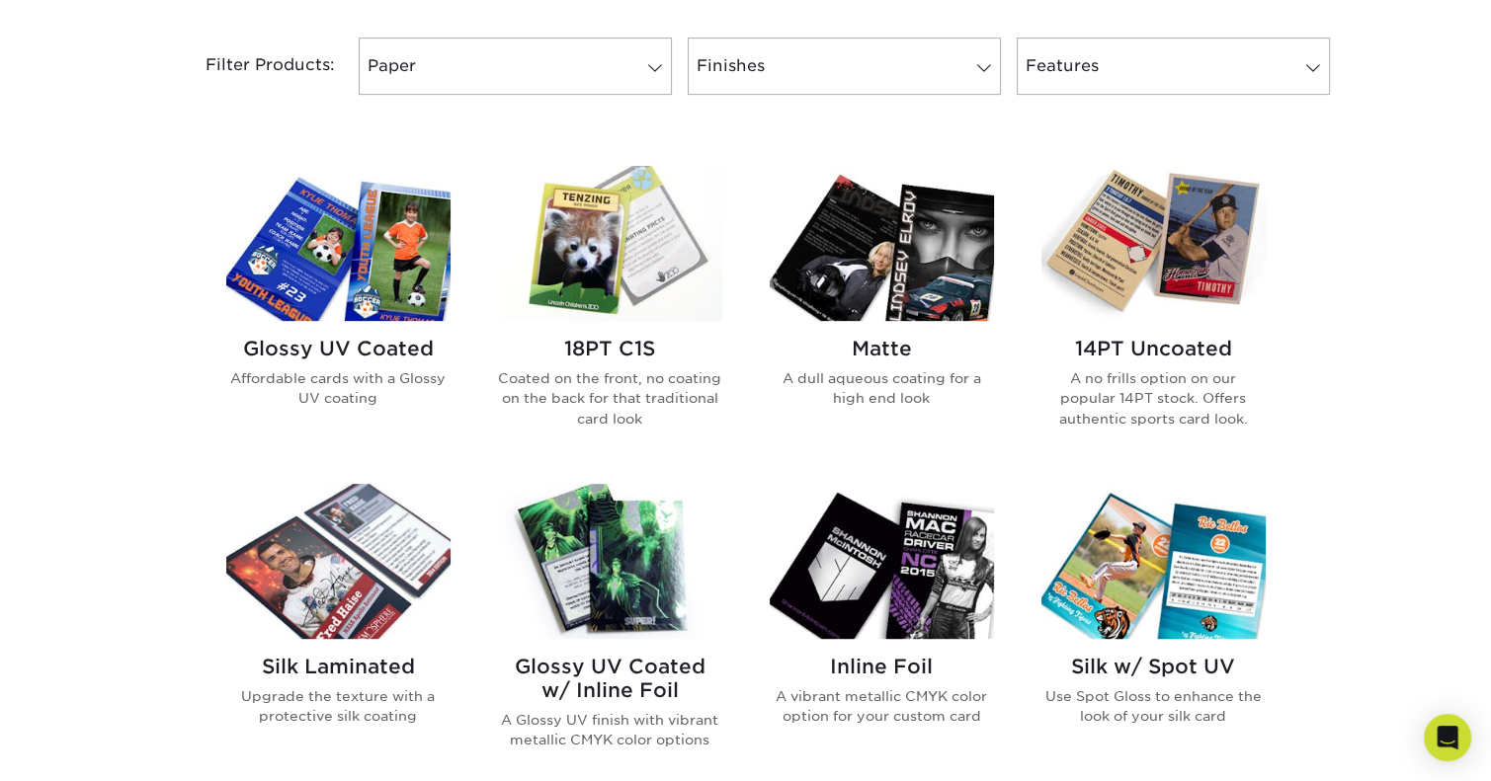
scroll to position [889, 0]
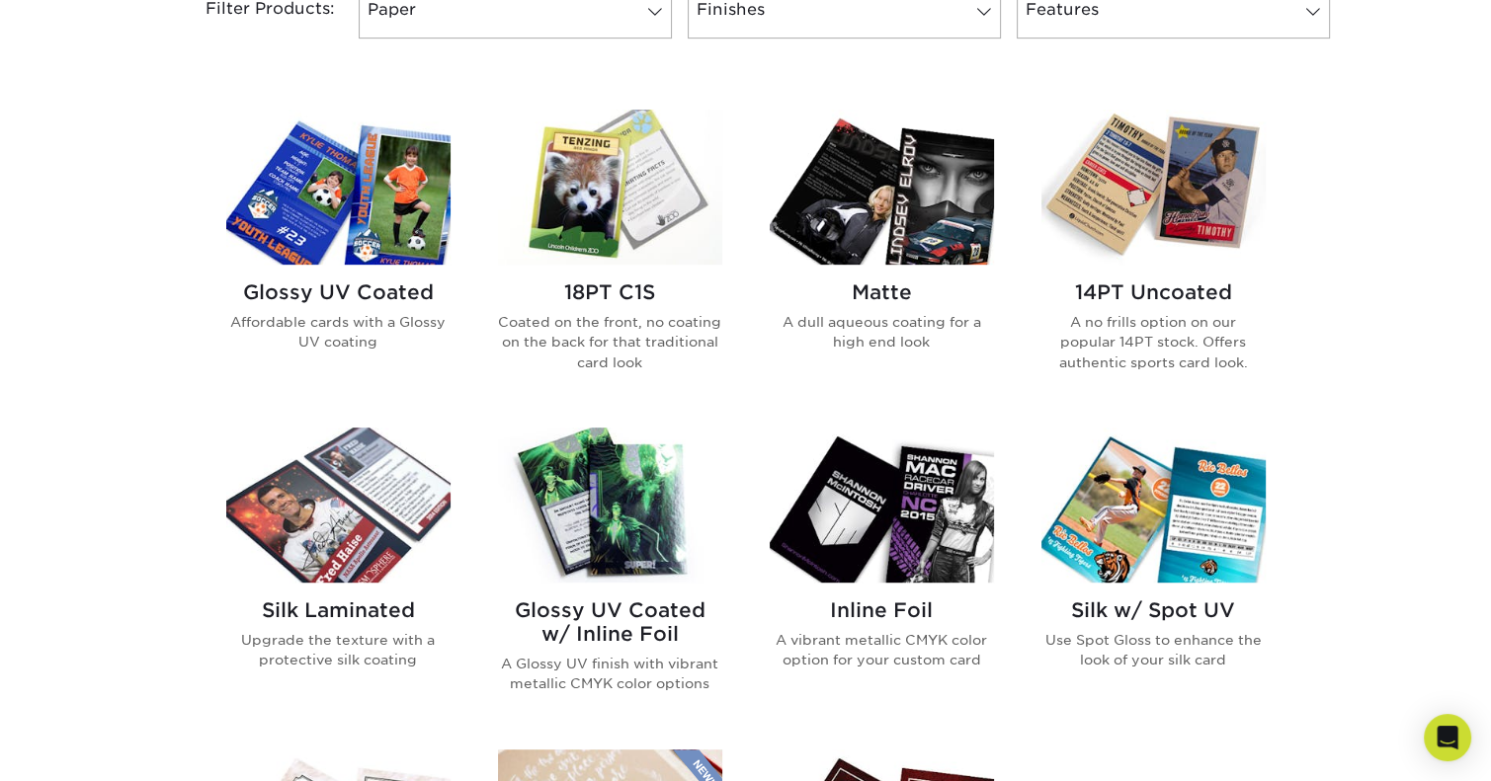
click at [1168, 201] on img at bounding box center [1153, 187] width 224 height 155
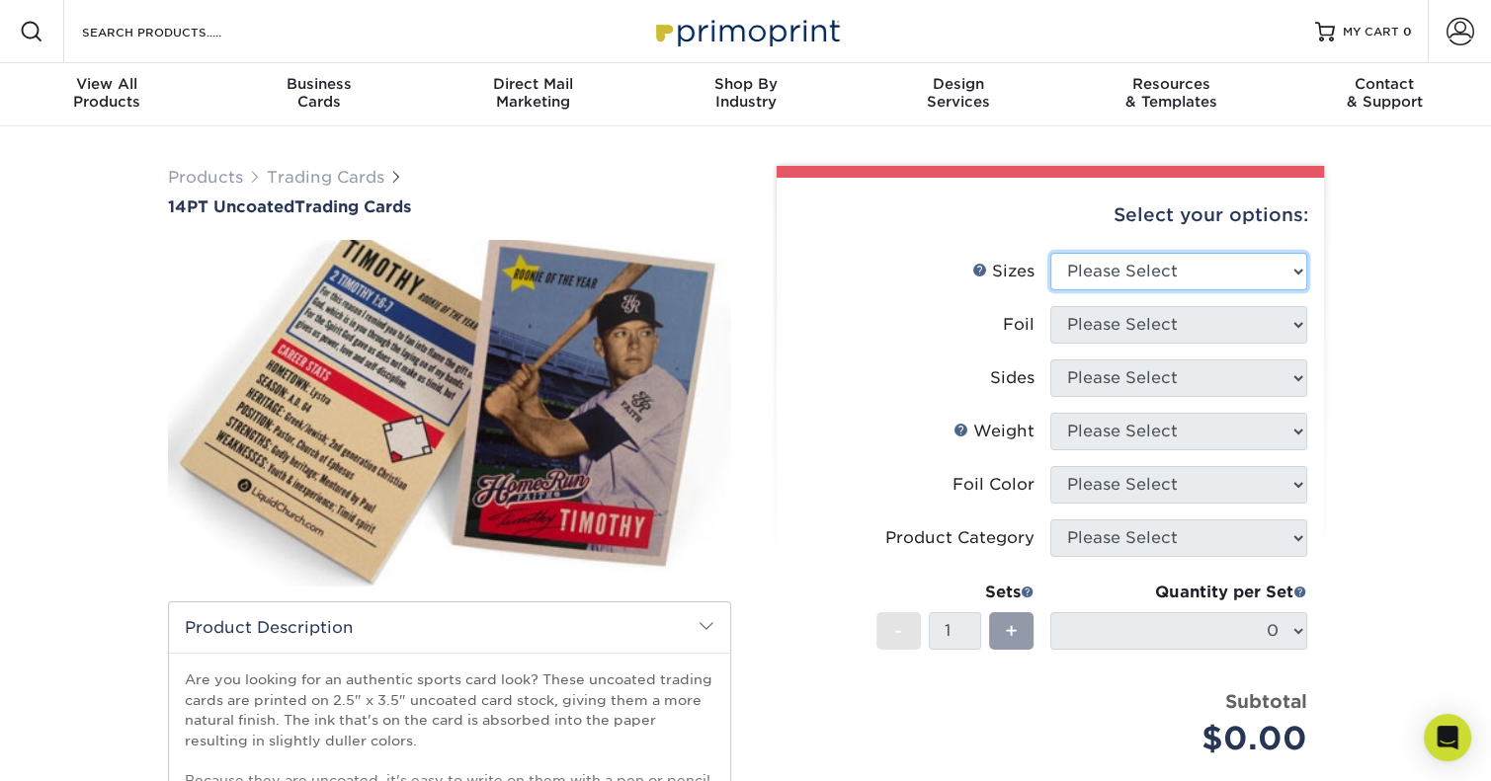
click at [1161, 273] on select "Please Select 2.5" x 3.5"" at bounding box center [1178, 272] width 257 height 38
select select "2.50x3.50"
click at [1050, 253] on select "Please Select 2.5" x 3.5"" at bounding box center [1178, 272] width 257 height 38
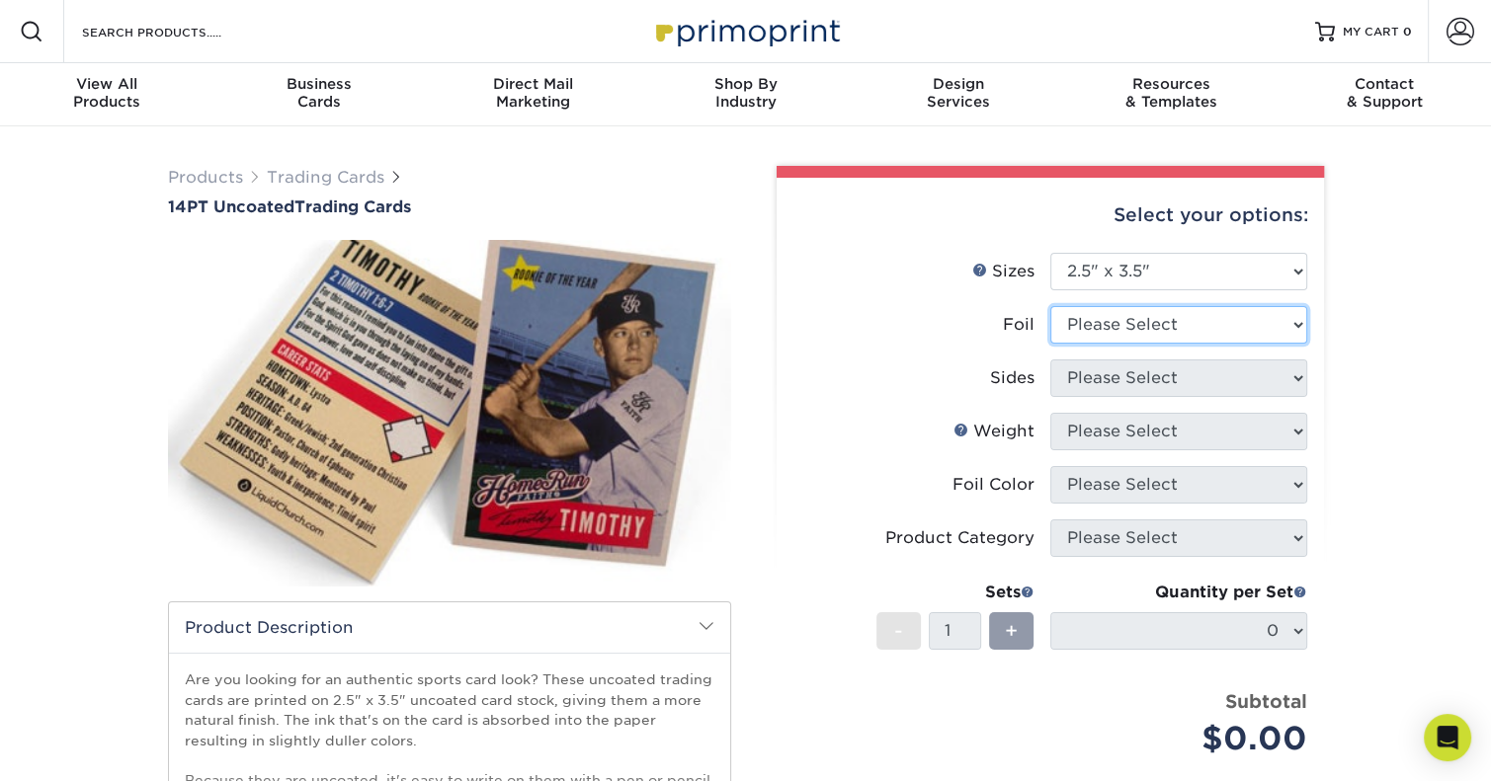
click at [1132, 317] on select "Please Select Yes No" at bounding box center [1178, 325] width 257 height 38
select select "0"
click at [1050, 306] on select "Please Select Yes No" at bounding box center [1178, 325] width 257 height 38
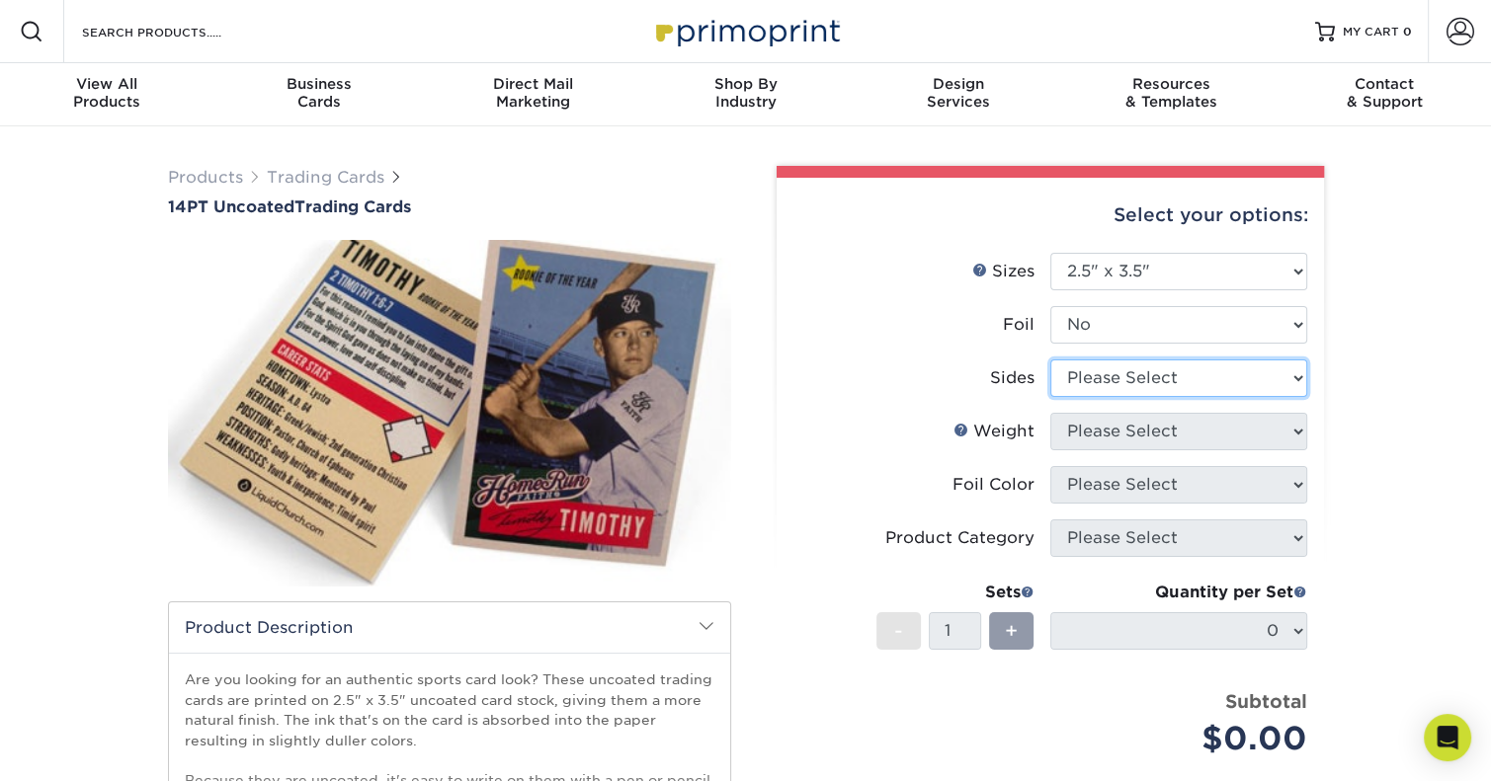
click at [1125, 378] on select "Please Select Print Both Sides Print Front Only" at bounding box center [1178, 379] width 257 height 38
select select "13abbda7-1d64-4f25-8bb2-c179b224825d"
click at [1050, 360] on select "Please Select Print Both Sides Print Front Only" at bounding box center [1178, 379] width 257 height 38
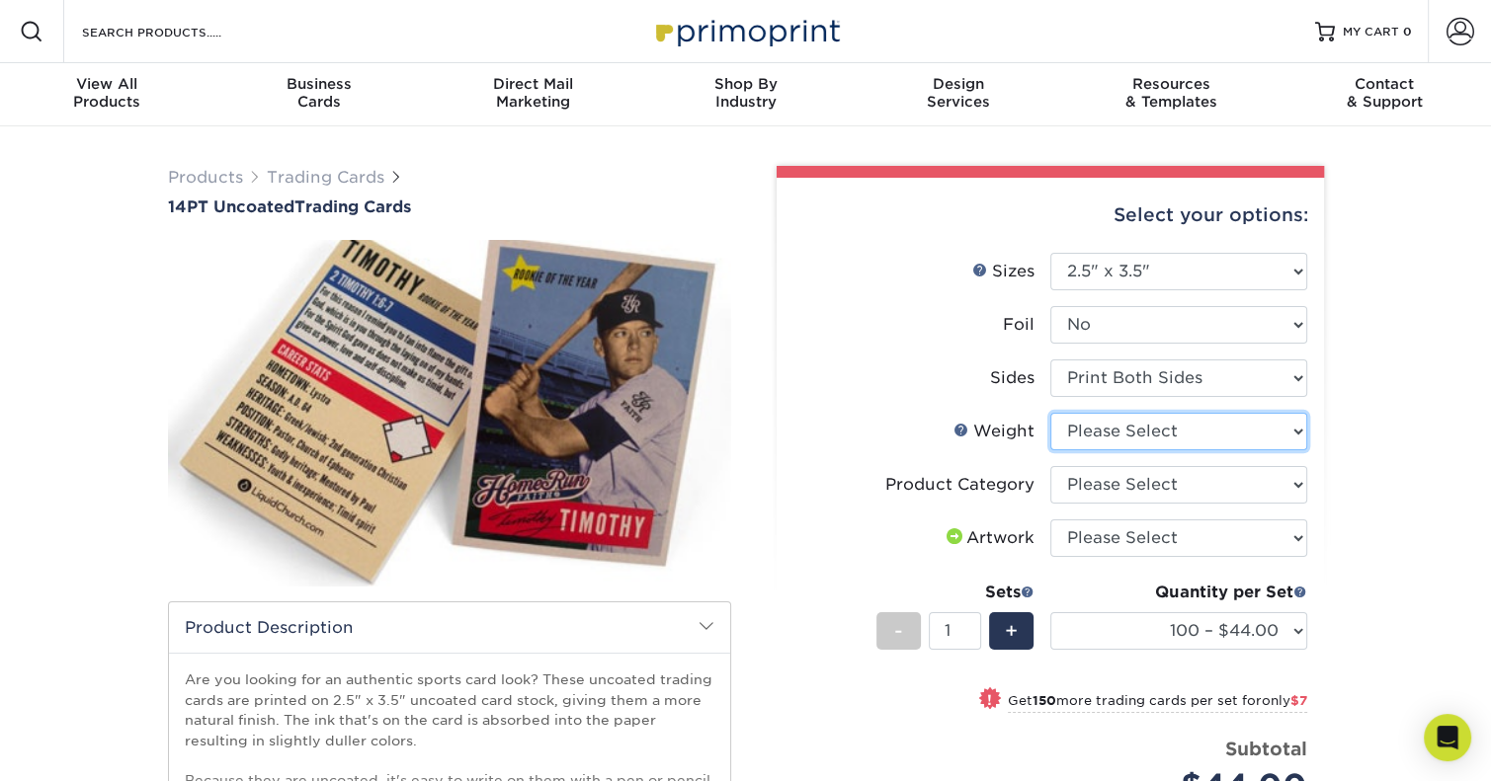
click at [1142, 427] on select "Please Select 14PT Uncoated" at bounding box center [1178, 432] width 257 height 38
select select "14PT Uncoated"
click at [1050, 413] on select "Please Select 14PT Uncoated" at bounding box center [1178, 432] width 257 height 38
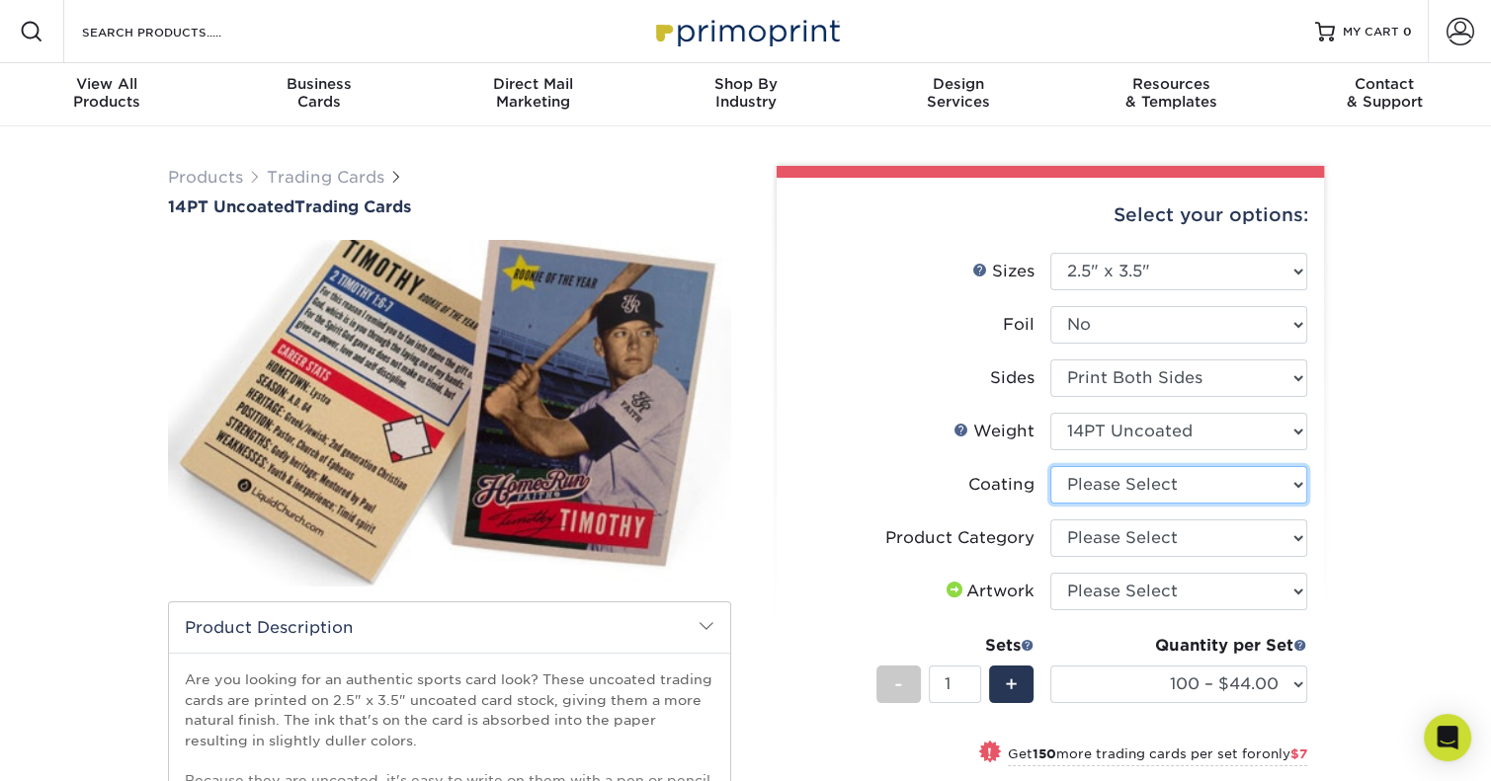
click at [1130, 477] on select at bounding box center [1178, 485] width 257 height 38
click at [1146, 535] on select "Please Select Trading Cards" at bounding box center [1178, 539] width 257 height 38
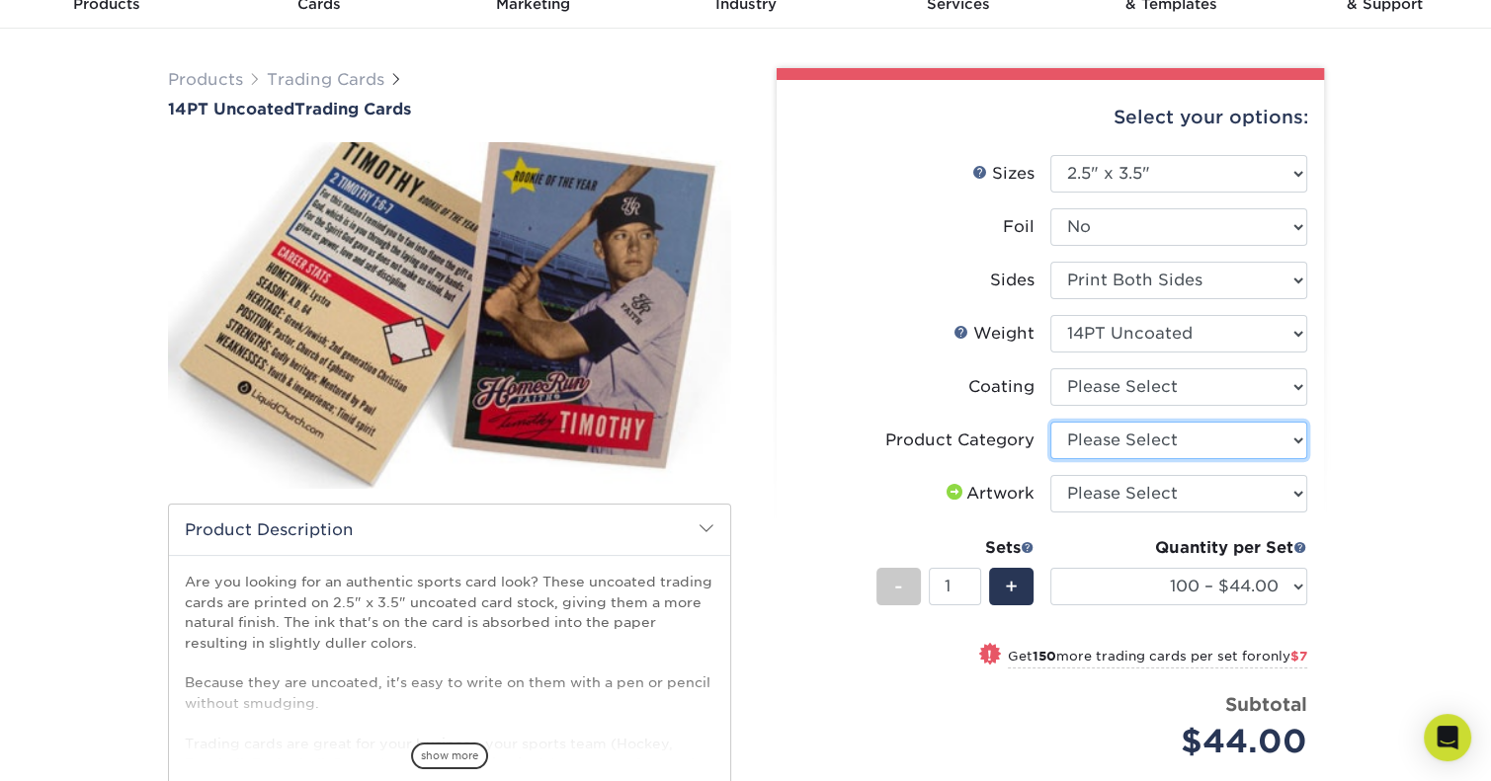
scroll to position [198, 0]
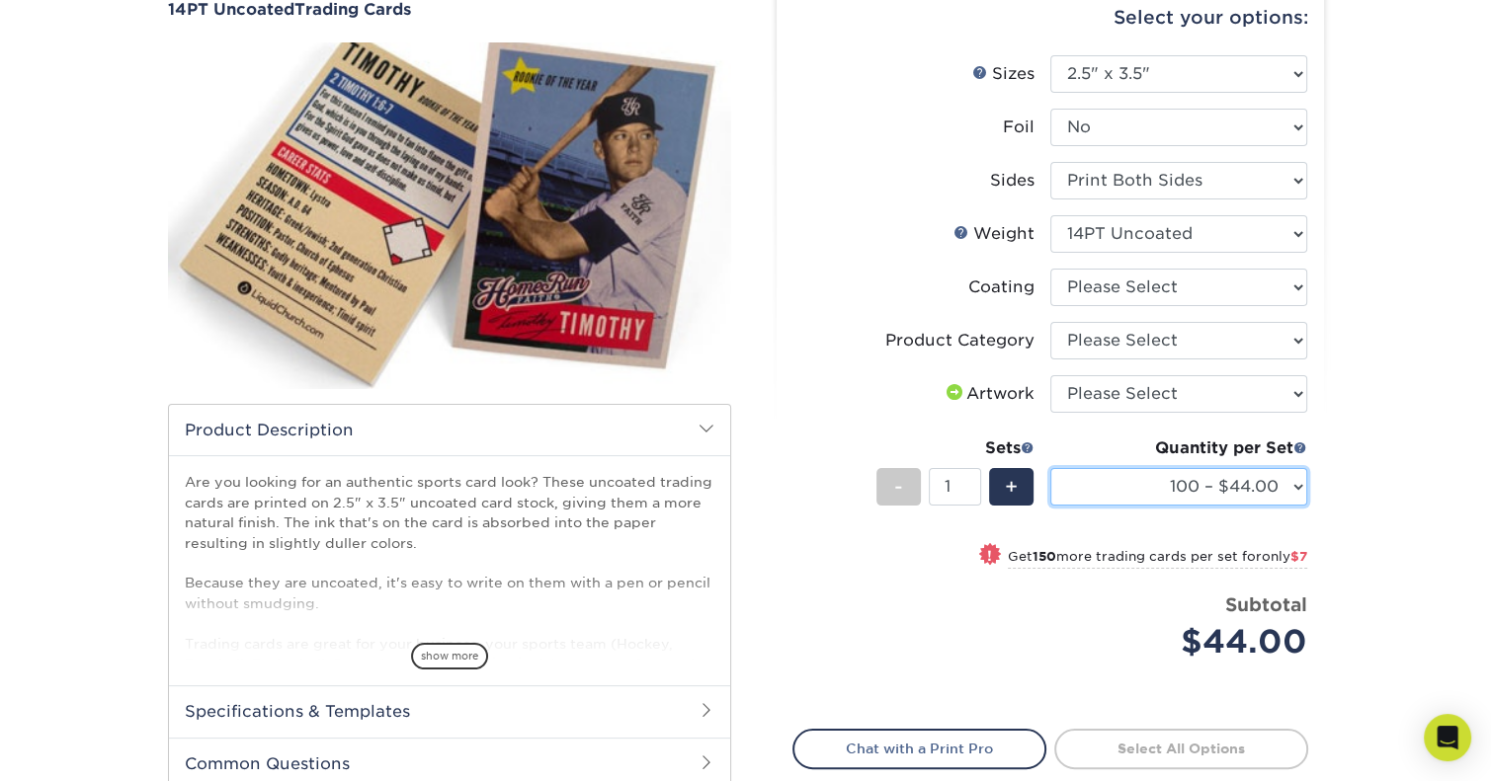
click at [1244, 487] on select "100 – $44.00 250 – $51.00 500 – $54.00 1000 – $78.00 2500 – $148.00 5000 – $198…" at bounding box center [1178, 487] width 257 height 38
click at [1153, 382] on select "Please Select I will upload files I need a design - $100" at bounding box center [1178, 394] width 257 height 38
select select "upload"
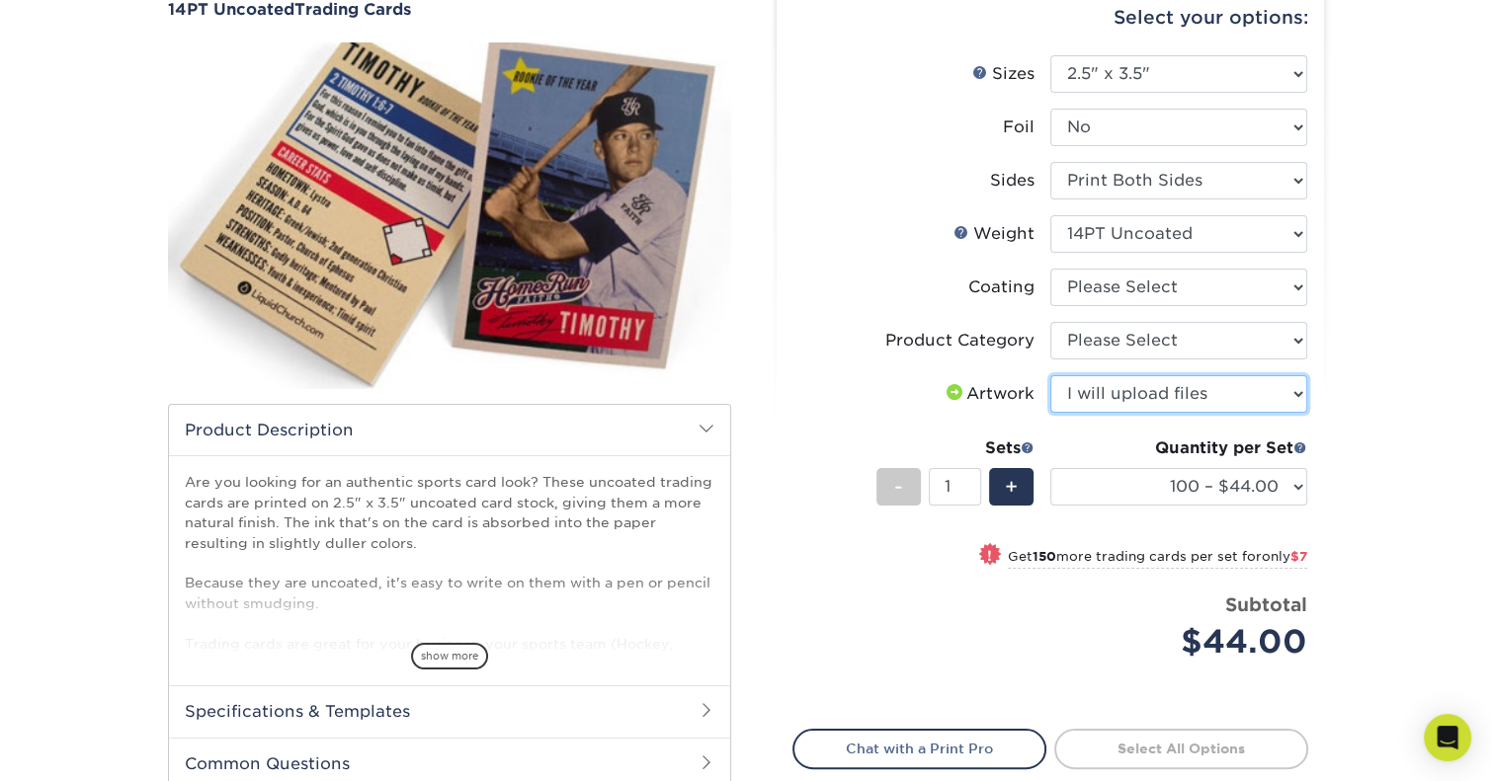
click at [1050, 375] on select "Please Select I will upload files I need a design - $100" at bounding box center [1178, 394] width 257 height 38
click at [1168, 343] on select "Please Select Trading Cards" at bounding box center [1178, 341] width 257 height 38
select select "c2f9bce9-36c2-409d-b101-c29d9d031e18"
click at [1050, 322] on select "Please Select Trading Cards" at bounding box center [1178, 341] width 257 height 38
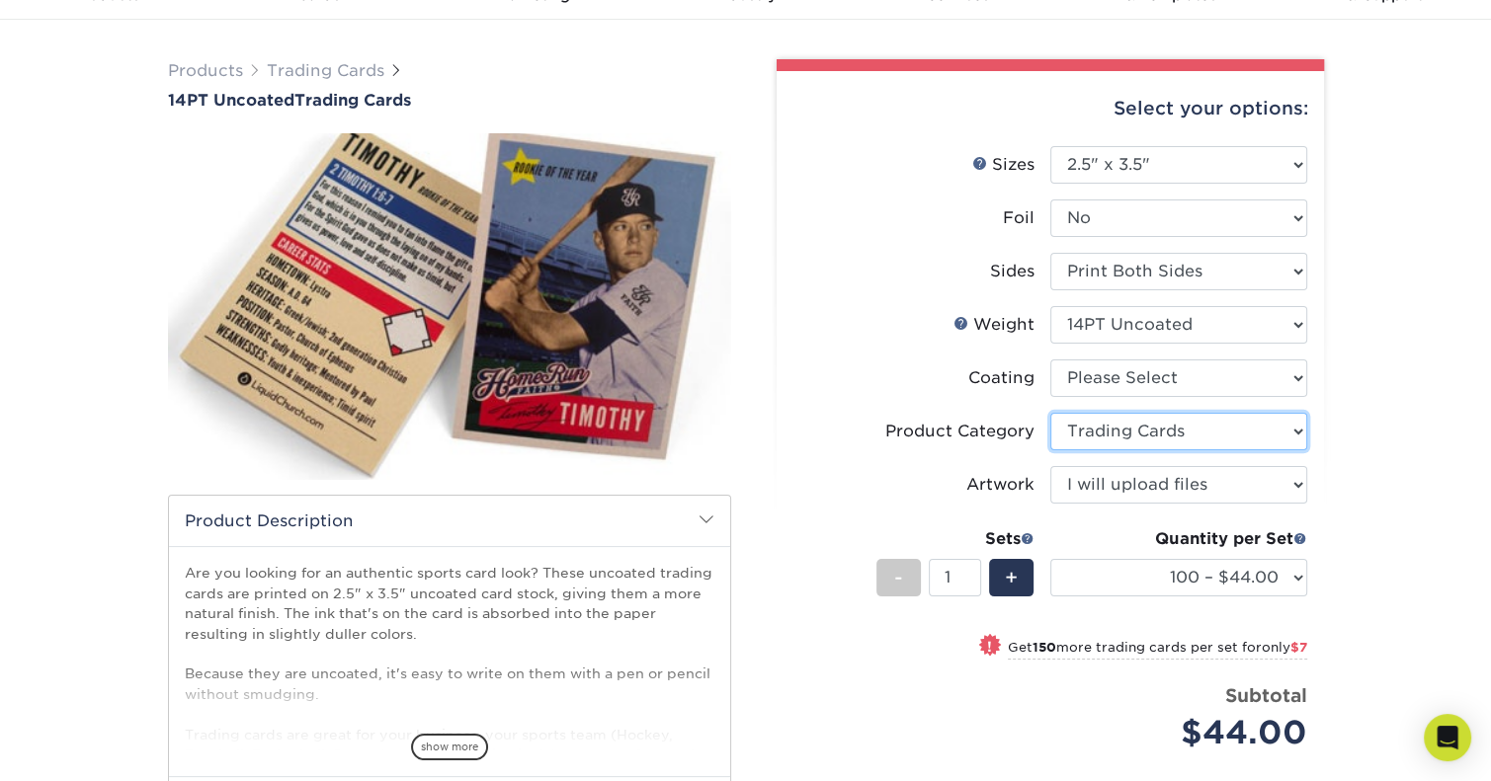
scroll to position [0, 0]
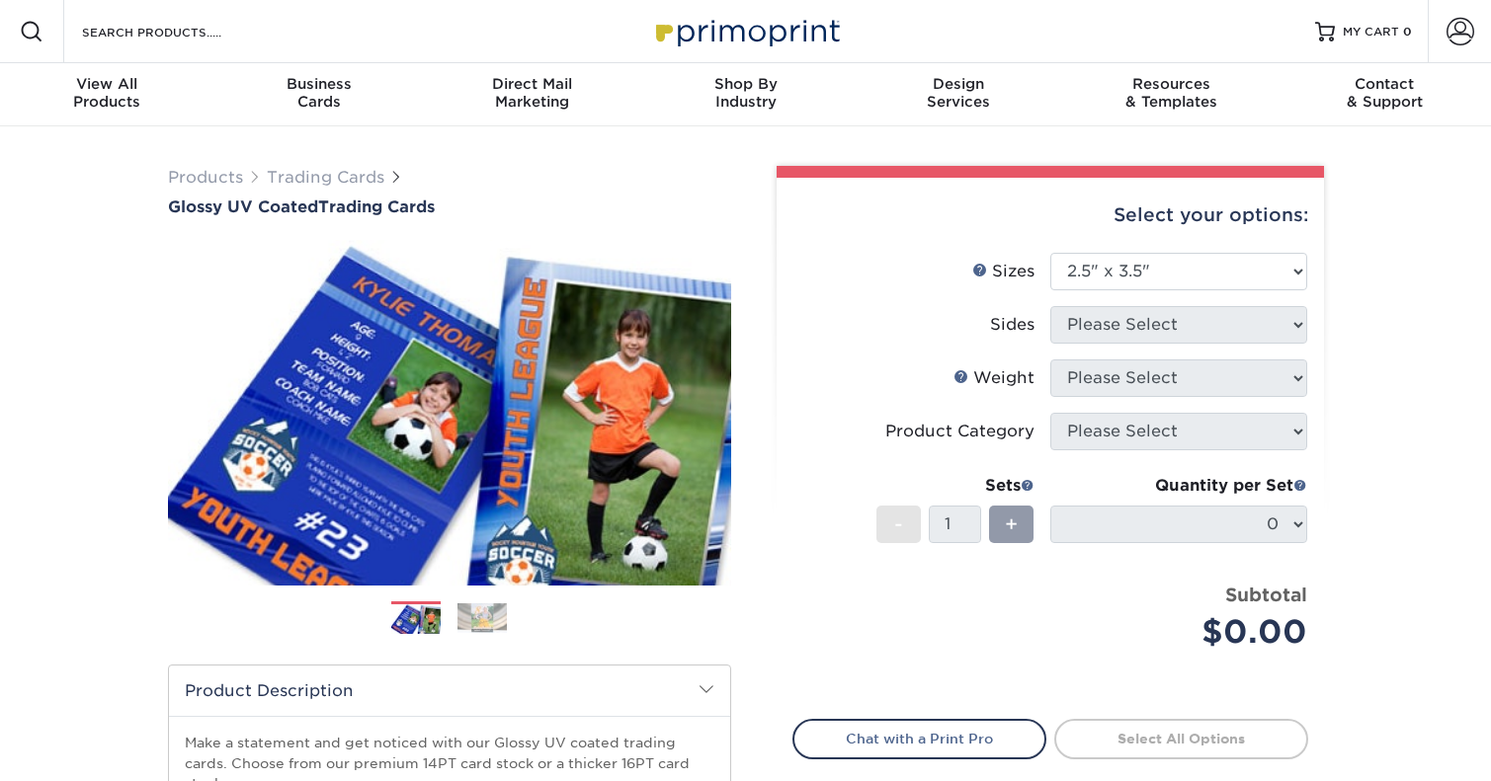
select select "2.50x3.50"
